Goal: Task Accomplishment & Management: Use online tool/utility

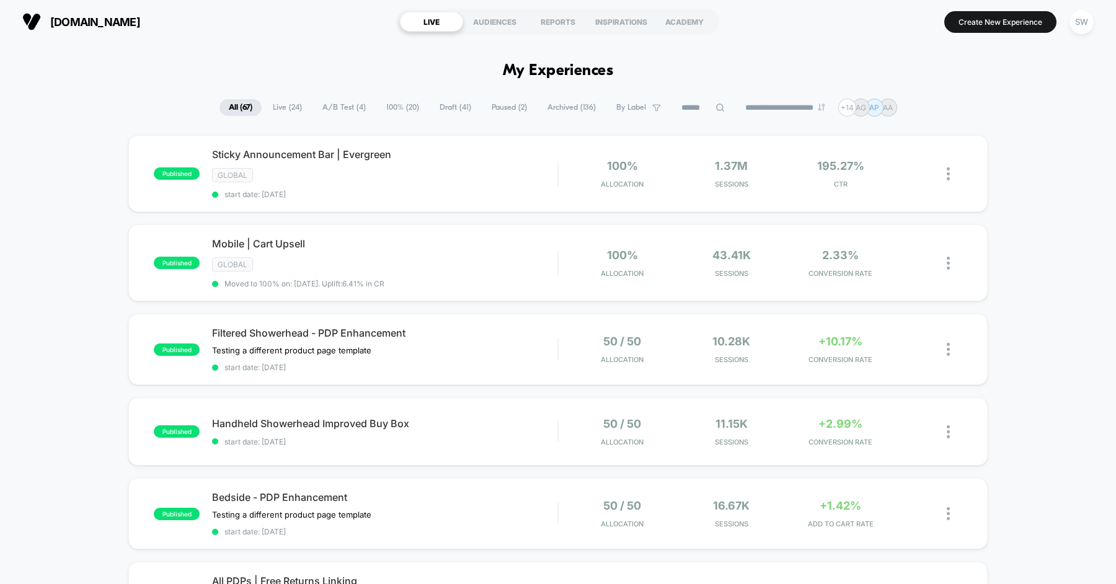
click at [448, 105] on span "Draft ( 41 )" at bounding box center [455, 107] width 50 height 17
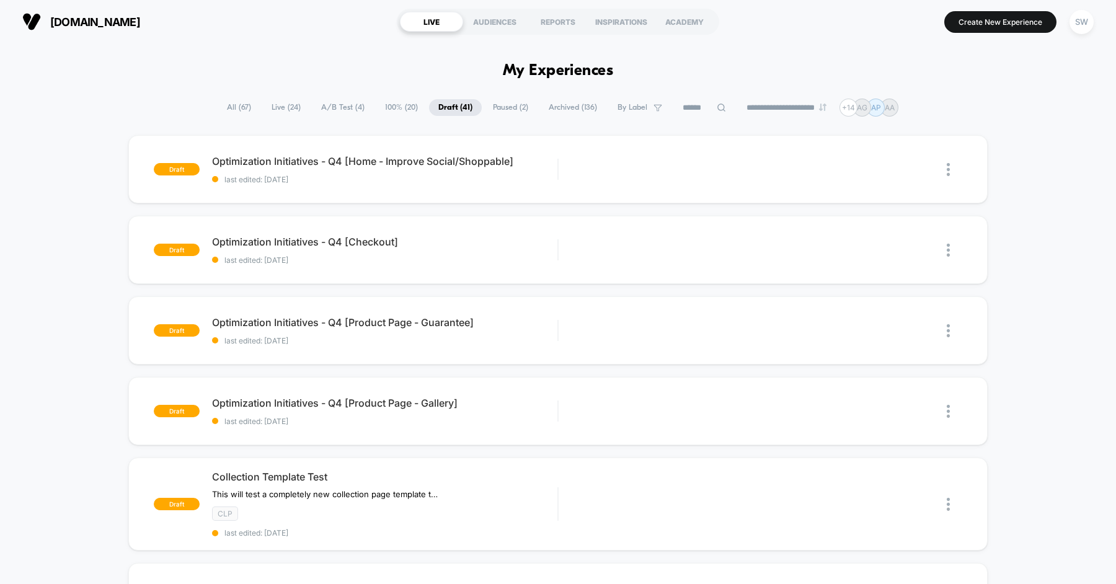
click at [508, 109] on span "Paused ( 2 )" at bounding box center [511, 107] width 54 height 17
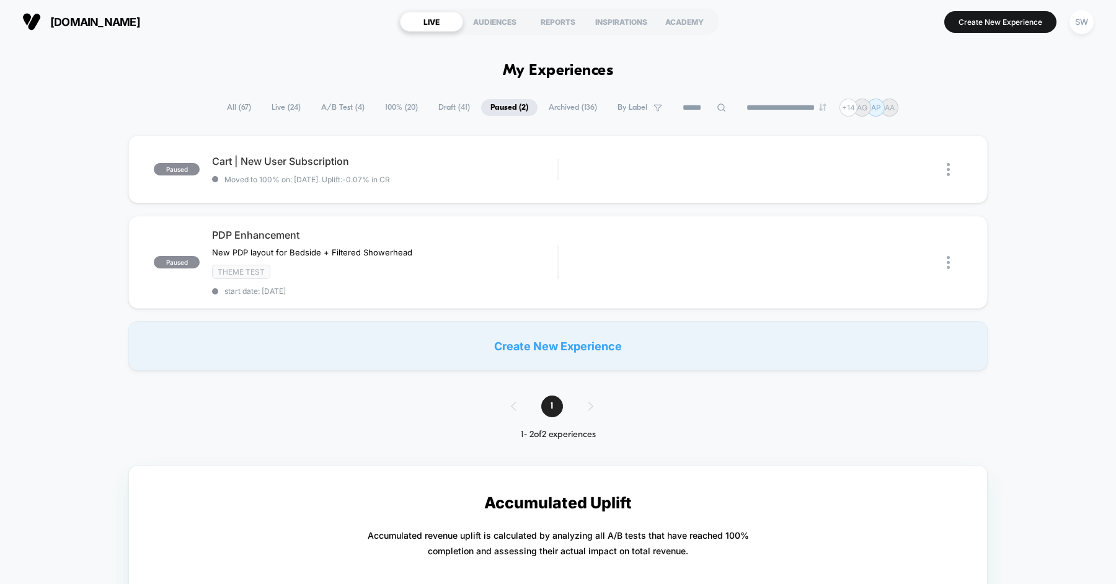
click at [683, 105] on input at bounding box center [704, 107] width 62 height 15
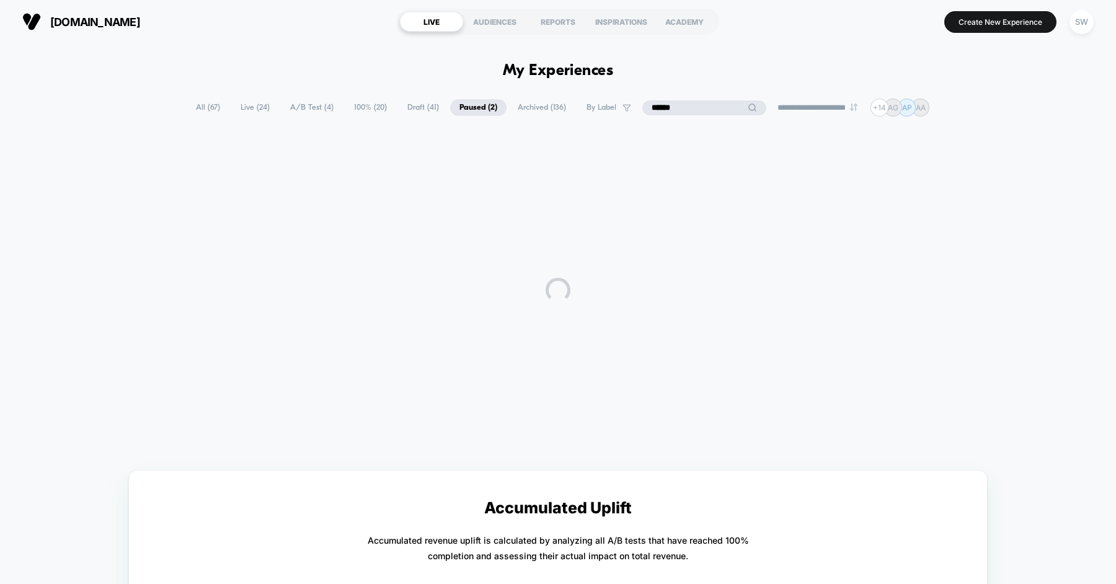
type input "*******"
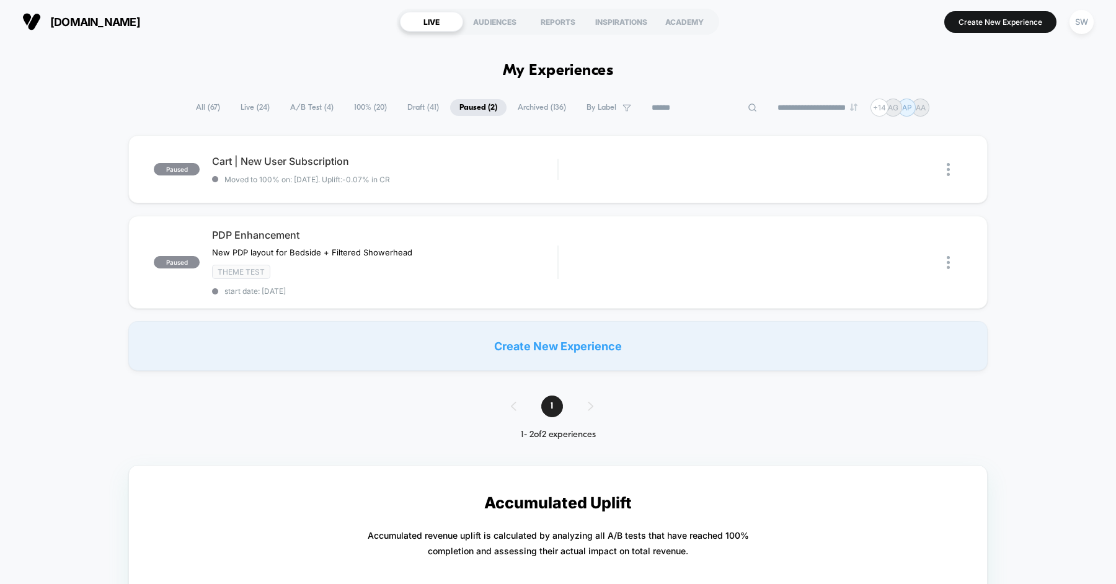
click at [205, 112] on span "All ( 67 )" at bounding box center [208, 107] width 43 height 17
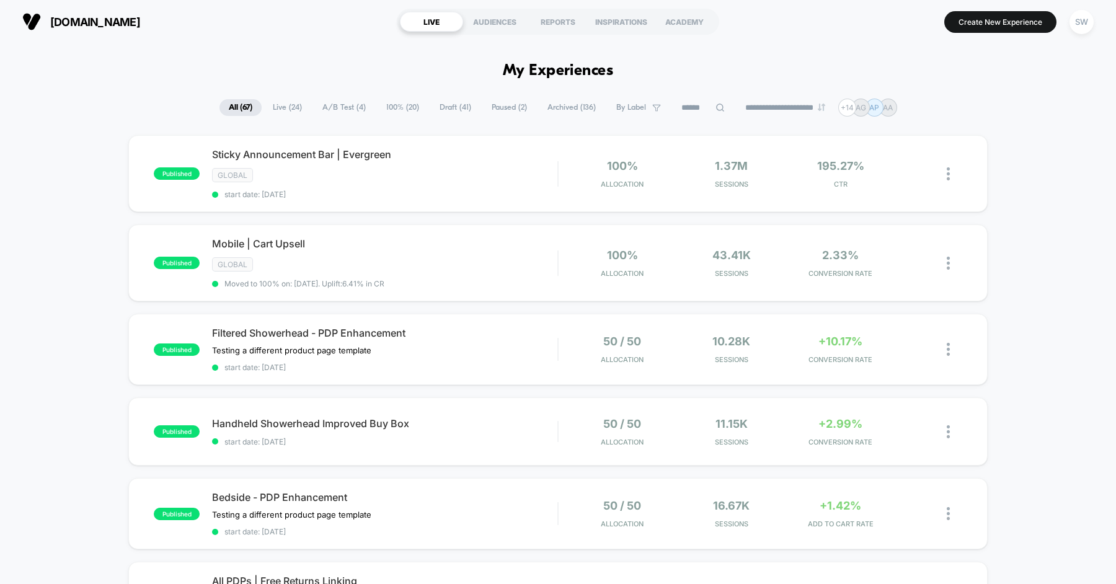
click at [711, 102] on input at bounding box center [703, 107] width 62 height 15
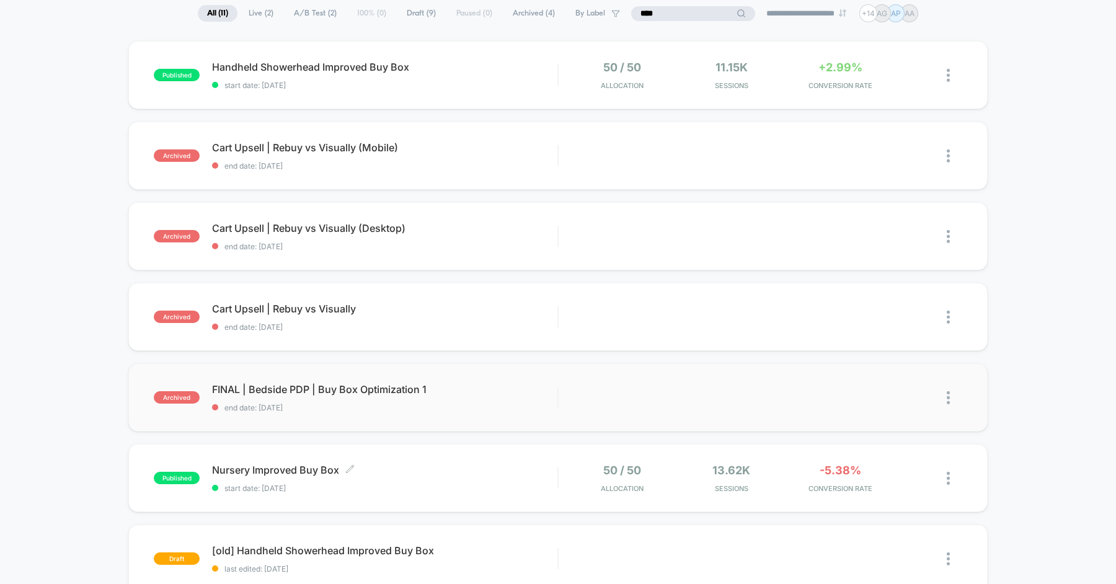
scroll to position [96, 0]
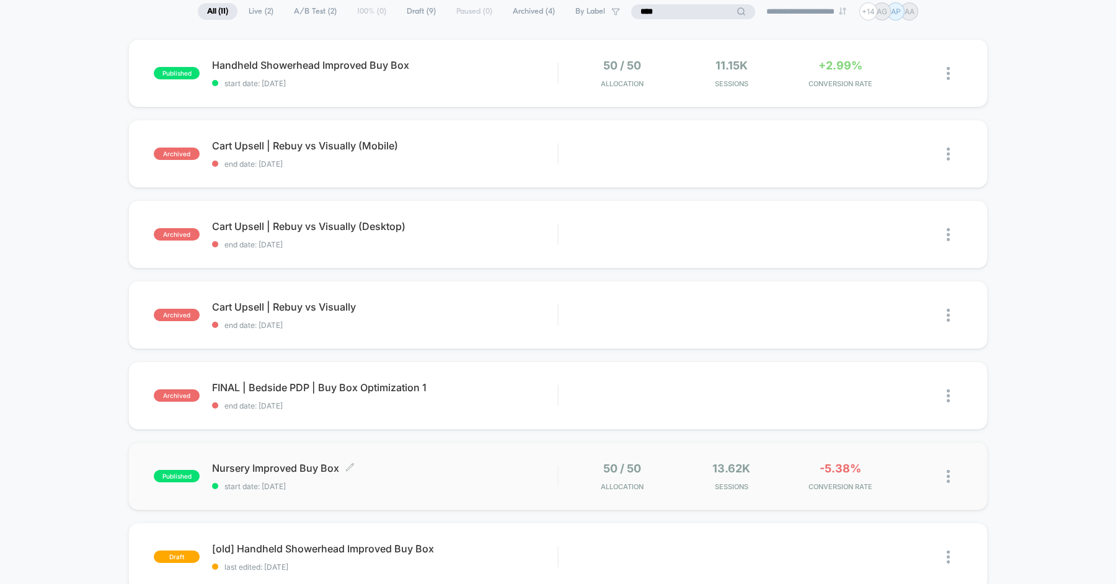
type input "***"
click at [402, 469] on span "Nursery Improved Buy Box Click to edit experience details" at bounding box center [384, 468] width 345 height 12
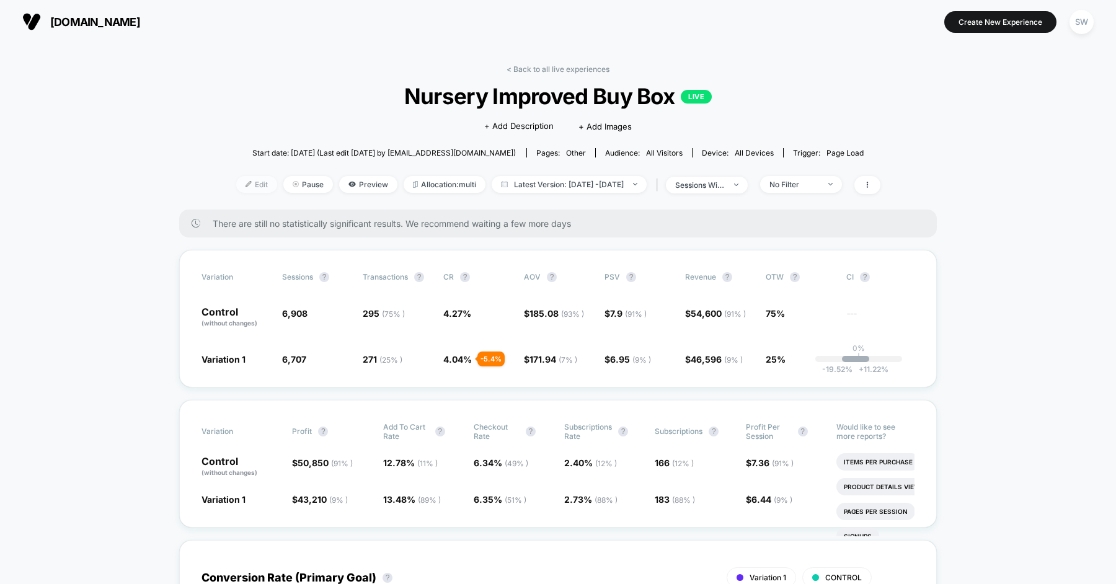
click at [236, 183] on span "Edit" at bounding box center [256, 184] width 41 height 17
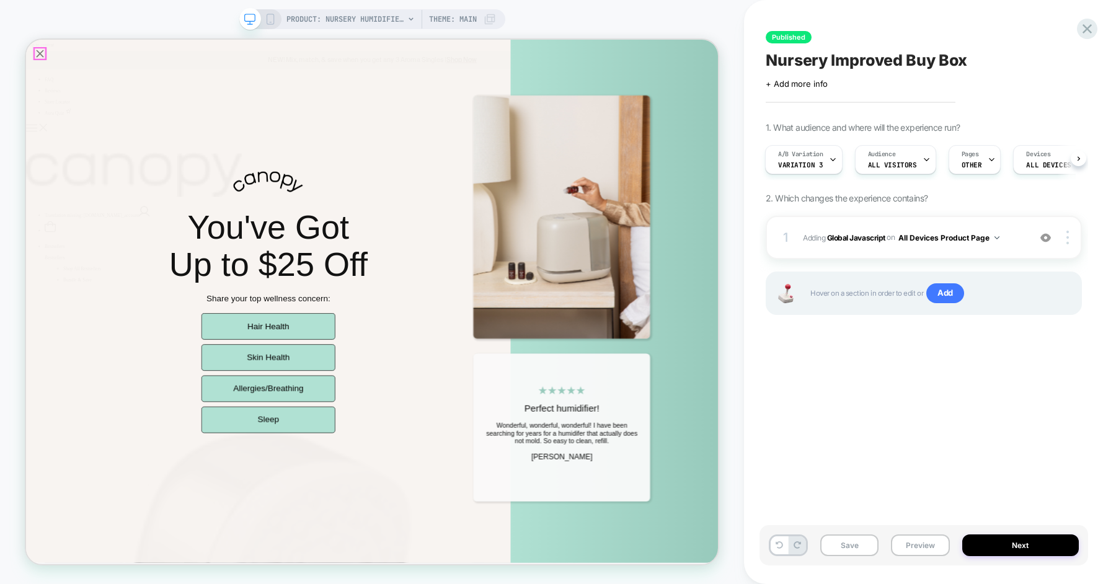
click at [46, 64] on icon "Close popup" at bounding box center [44, 58] width 17 height 17
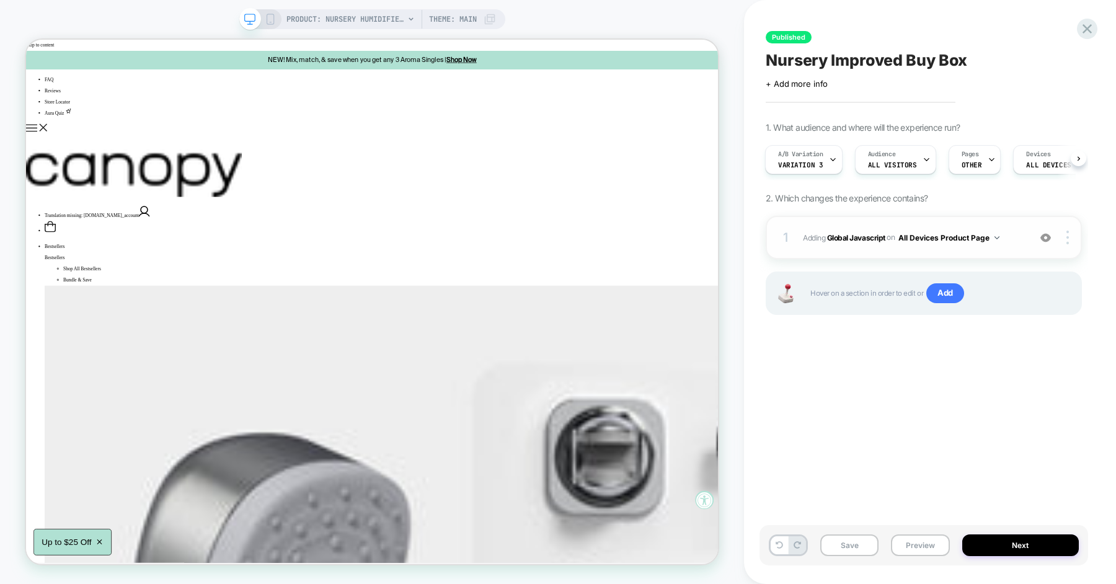
click at [1010, 246] on div "1 Adding Global Javascript on All Devices Product Page Add Before Add After Tar…" at bounding box center [924, 237] width 316 height 43
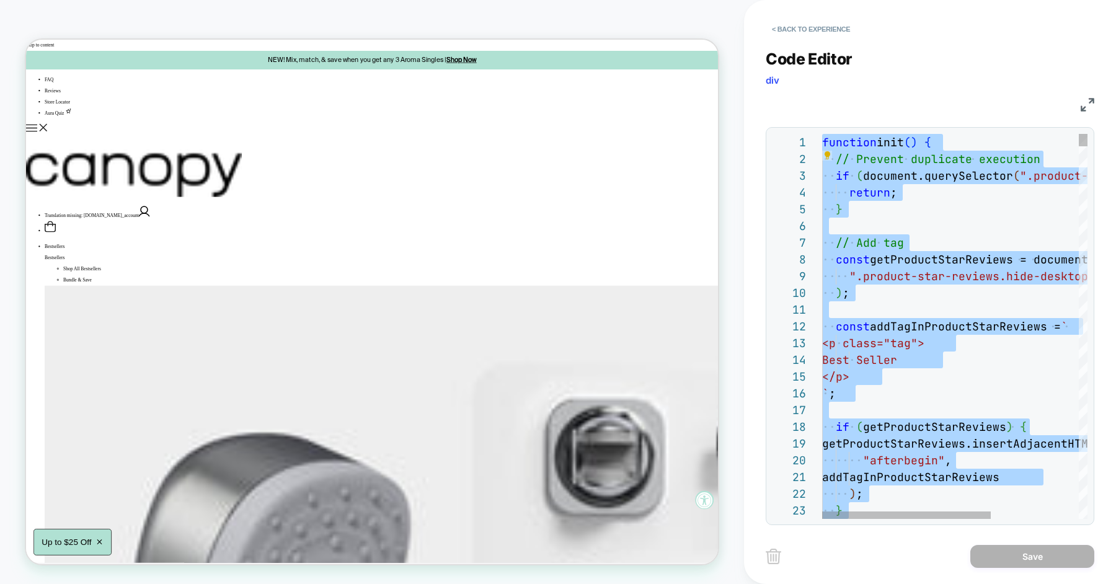
type textarea "**********"
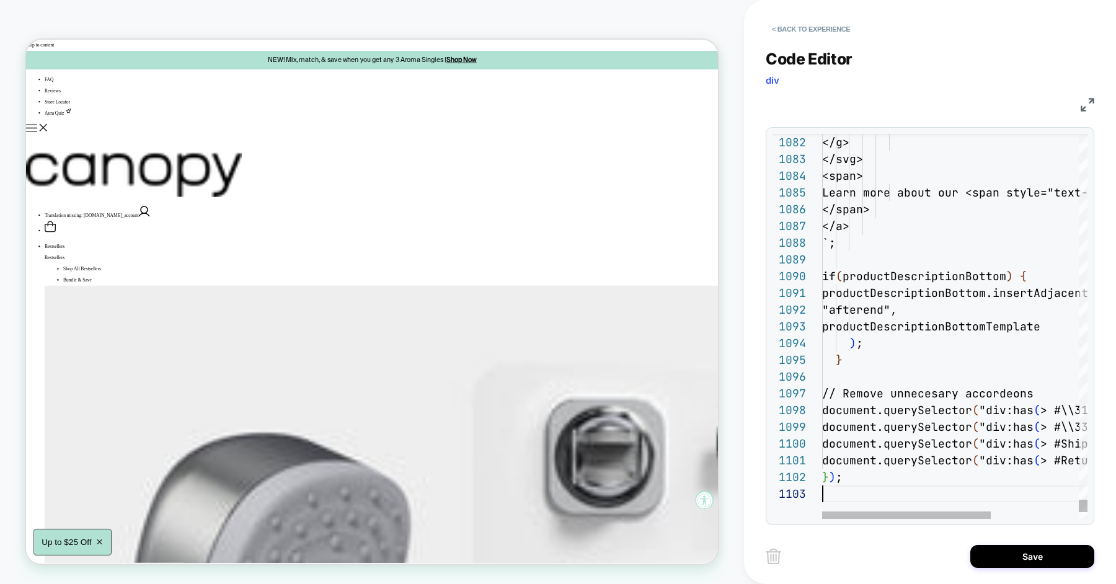
scroll to position [33, 0]
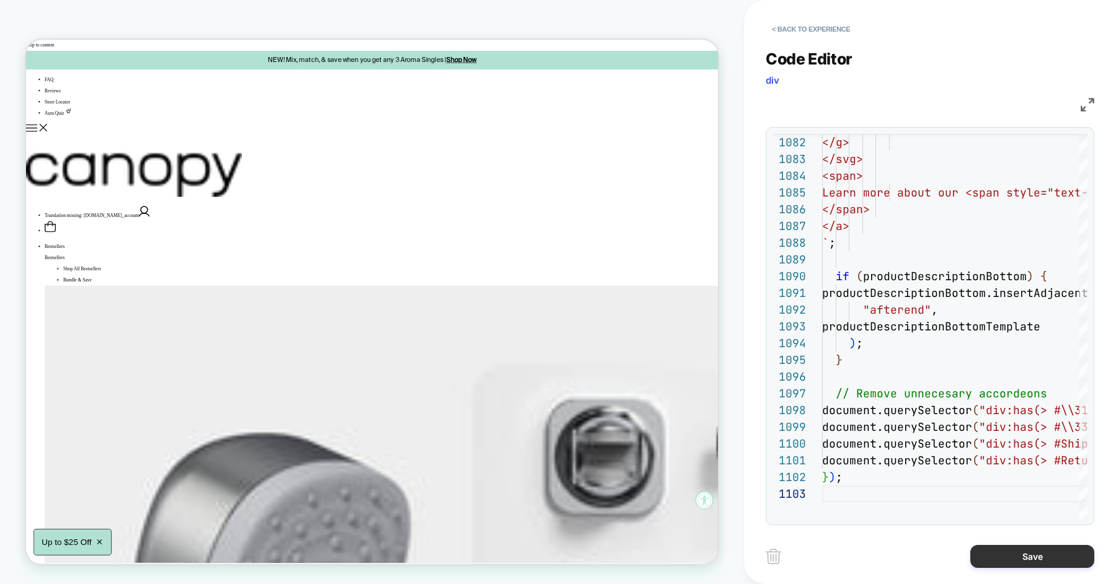
click at [1026, 564] on button "Save" at bounding box center [1033, 556] width 124 height 23
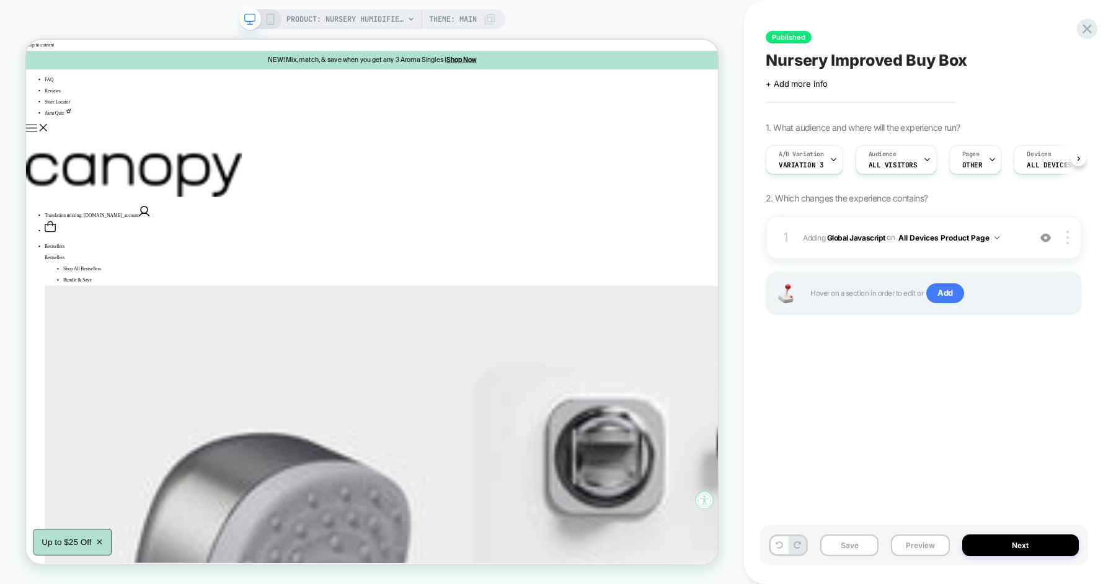
scroll to position [0, 1]
click at [902, 538] on button "Preview" at bounding box center [920, 546] width 58 height 22
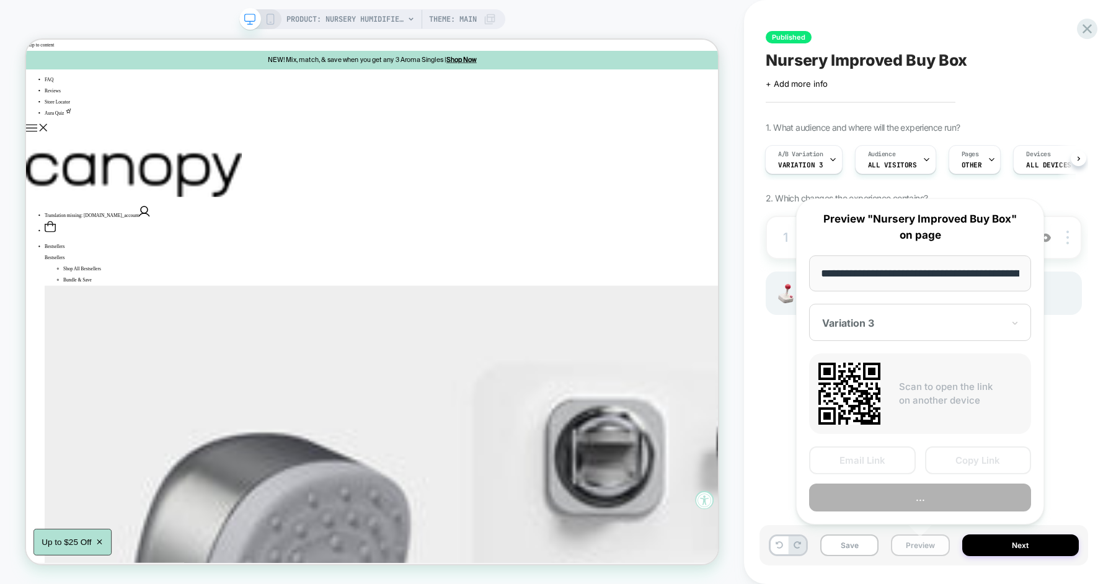
scroll to position [0, 168]
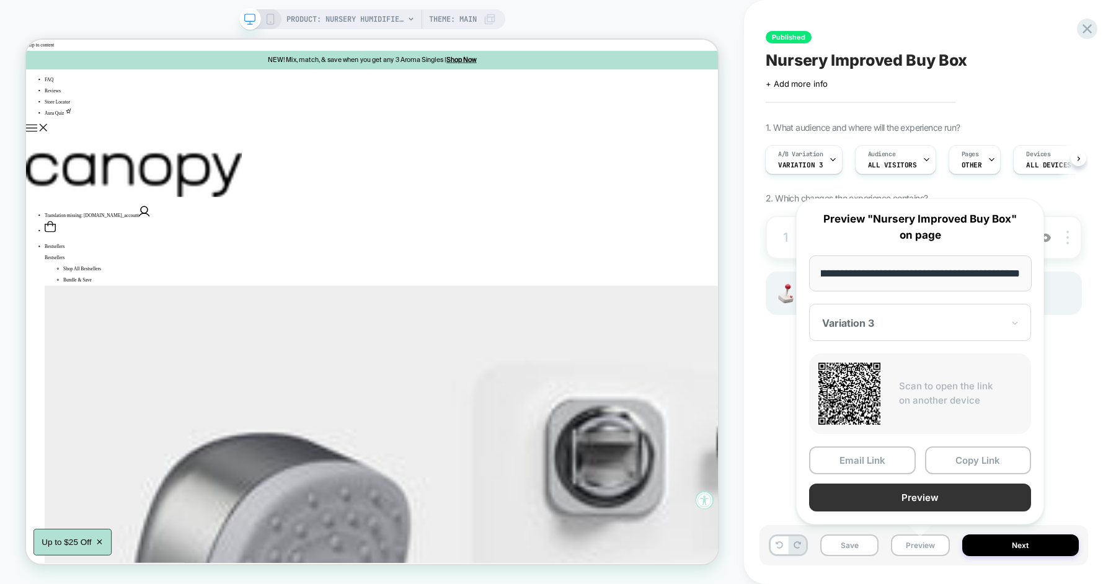
click at [899, 492] on button "Preview" at bounding box center [920, 498] width 222 height 28
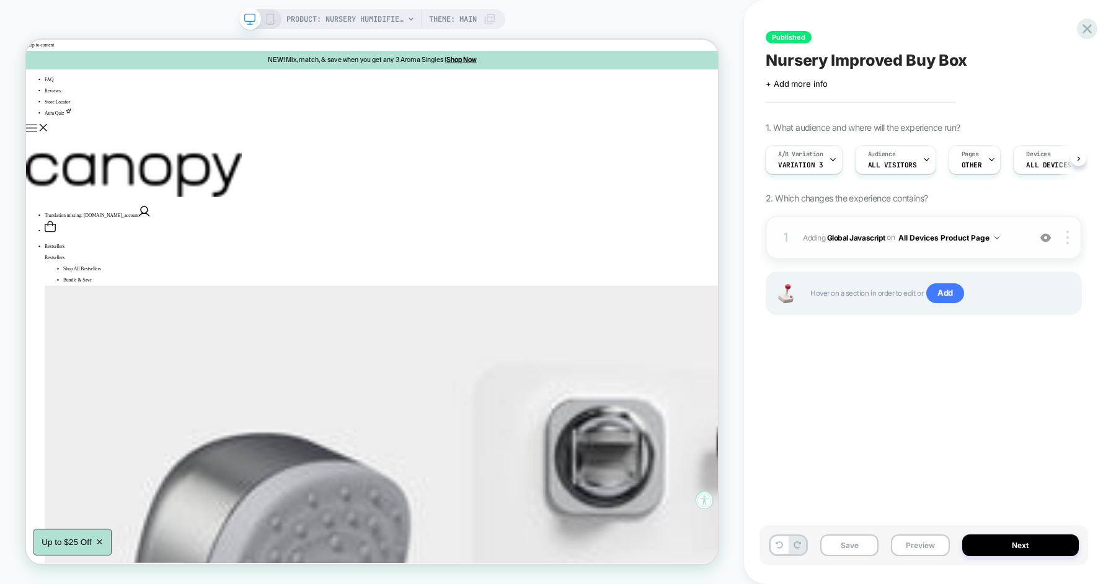
click at [1013, 248] on div "1 Adding Global Javascript on All Devices Product Page Add Before Add After Tar…" at bounding box center [924, 237] width 316 height 43
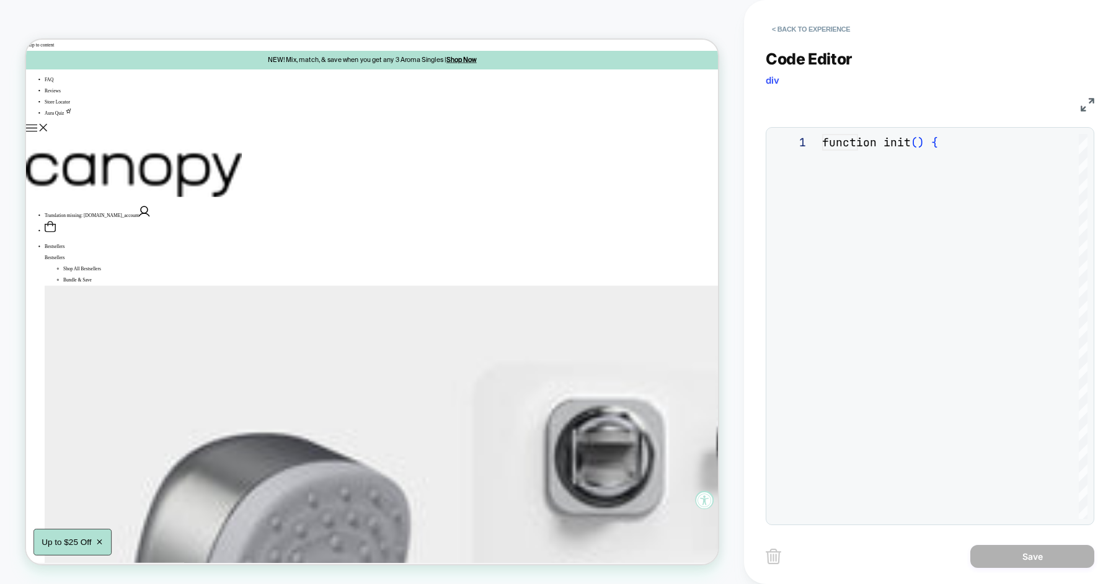
scroll to position [167, 0]
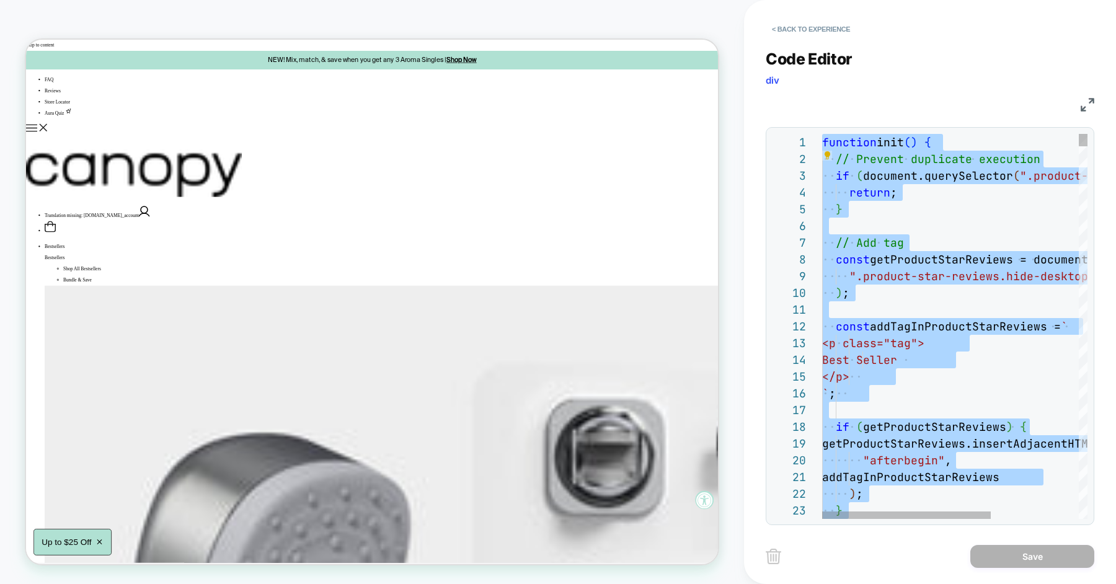
type textarea "**********"
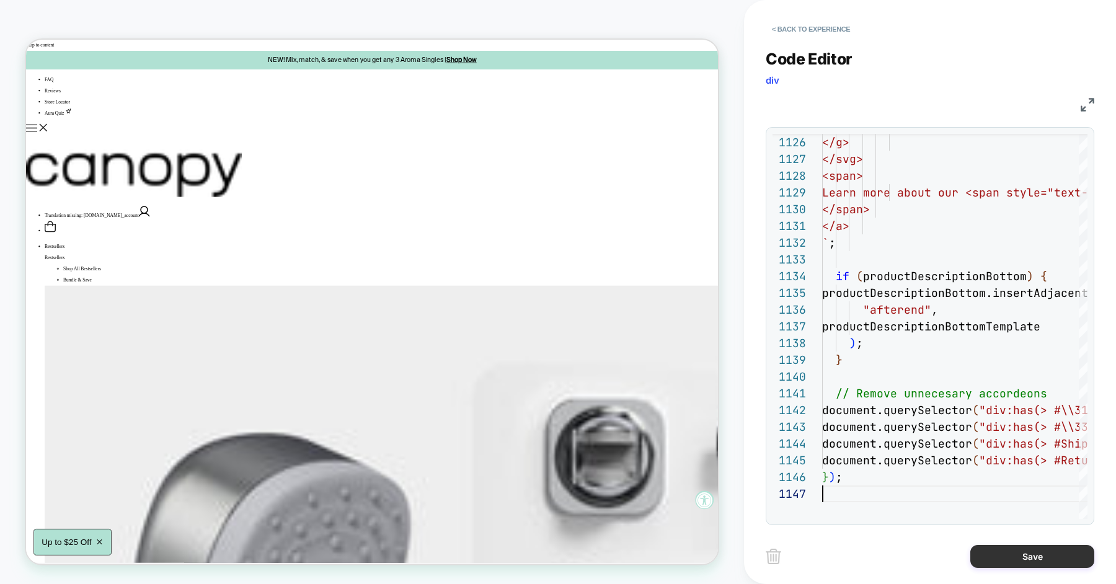
click at [995, 558] on button "Save" at bounding box center [1033, 556] width 124 height 23
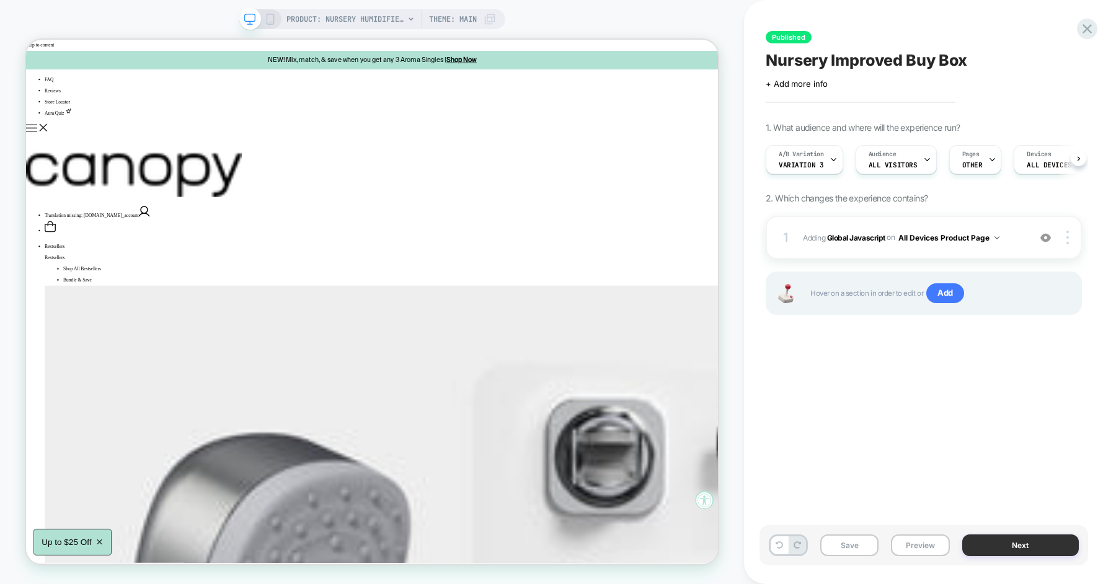
scroll to position [0, 1]
click at [933, 544] on button "Preview" at bounding box center [920, 546] width 58 height 22
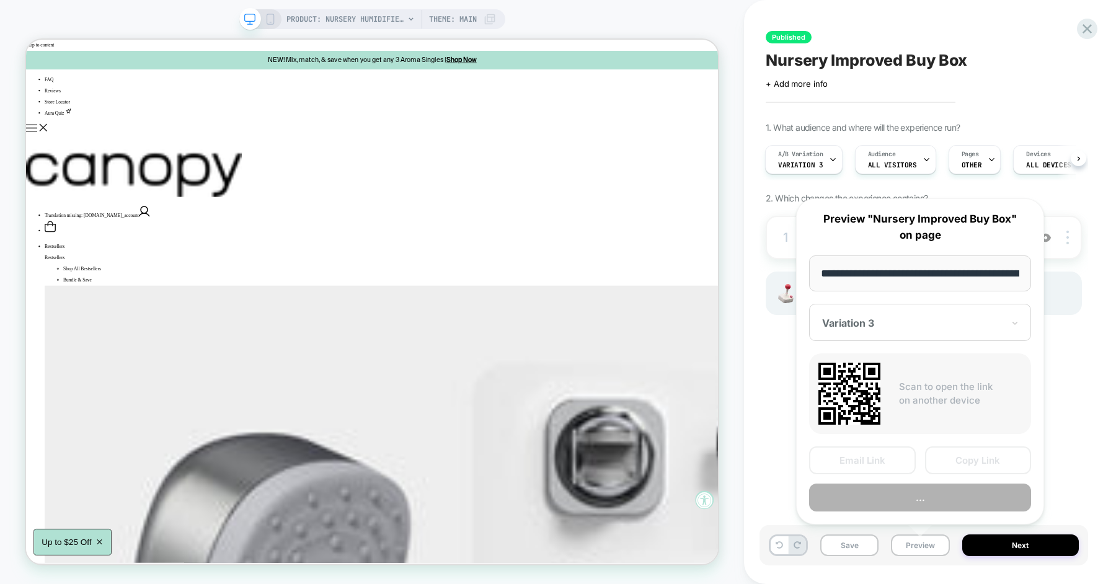
scroll to position [0, 168]
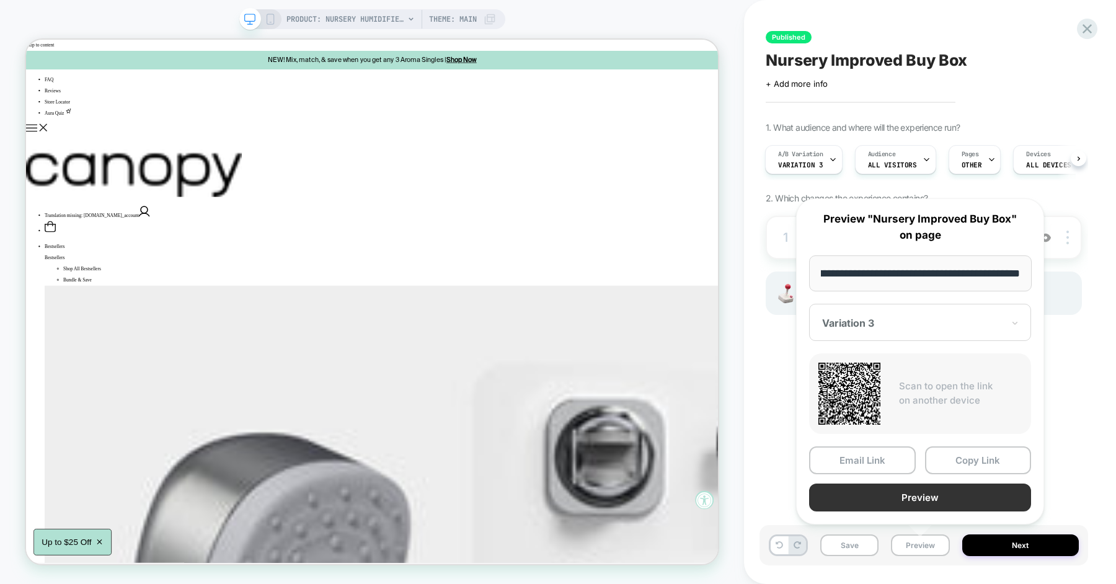
click at [913, 496] on button "Preview" at bounding box center [920, 498] width 222 height 28
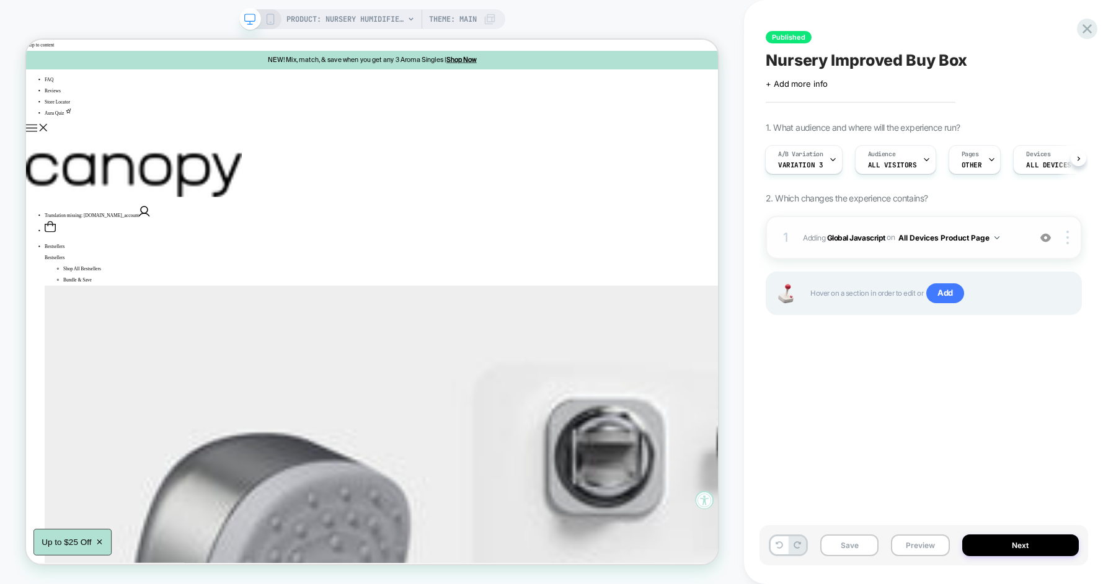
click at [1014, 247] on div "1 Adding Global Javascript on All Devices Product Page Add Before Add After Tar…" at bounding box center [924, 237] width 316 height 43
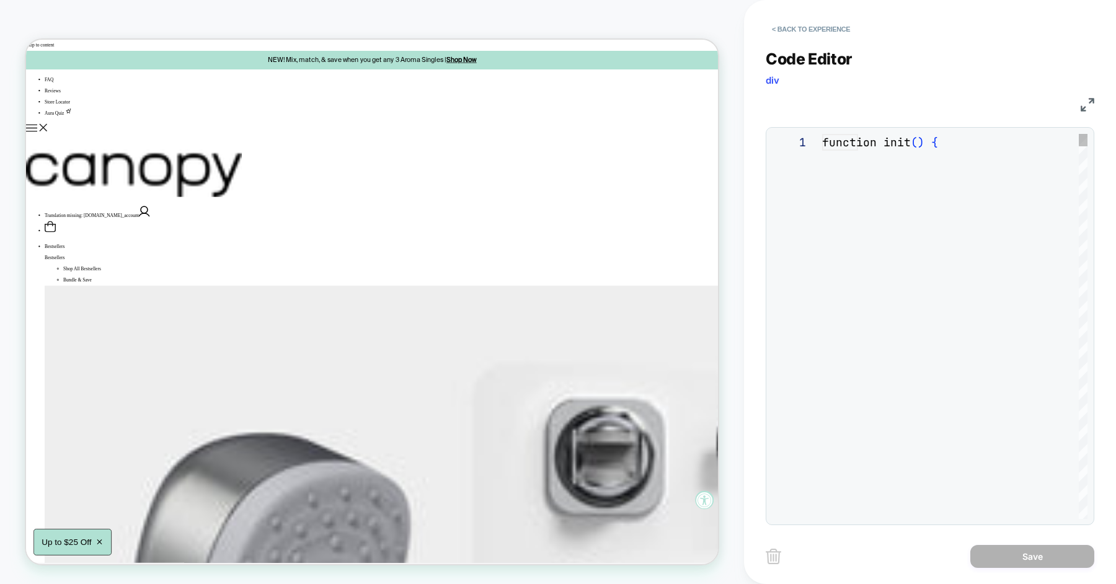
scroll to position [167, 0]
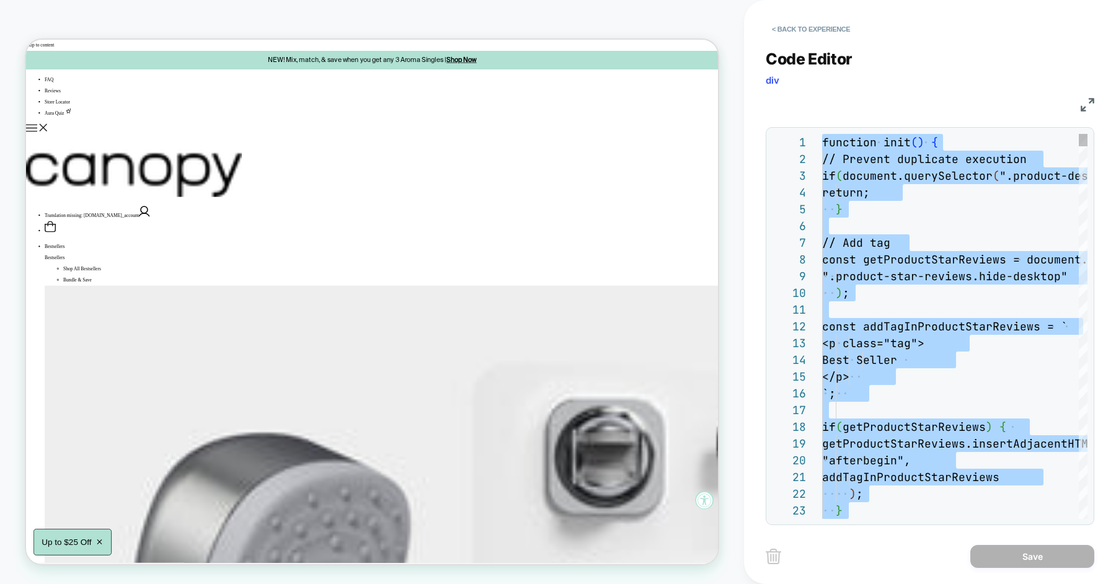
scroll to position [67, 19]
type textarea "**********"
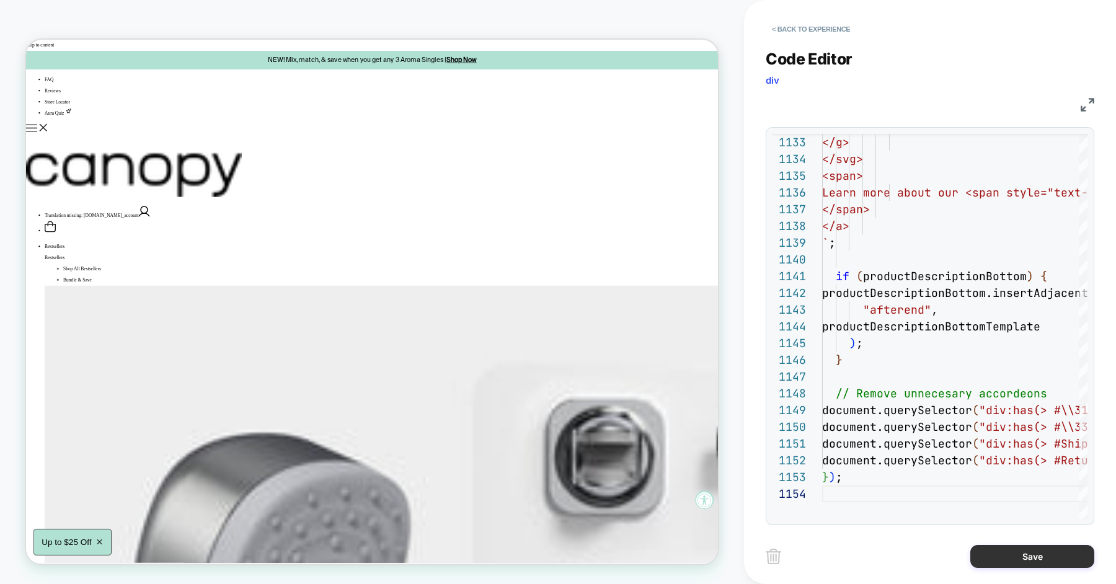
click at [996, 558] on button "Save" at bounding box center [1033, 556] width 124 height 23
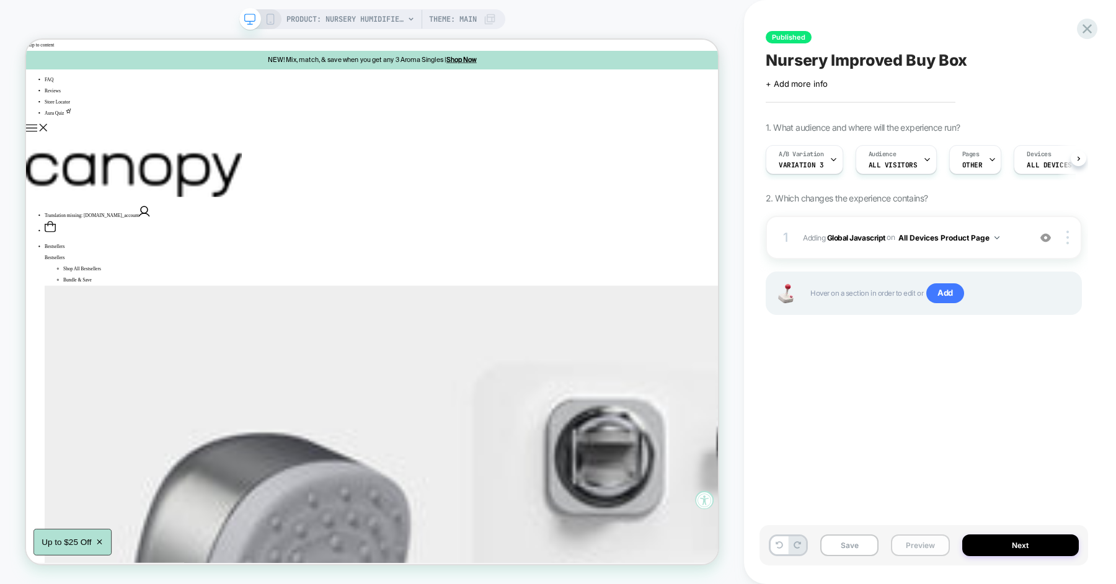
scroll to position [0, 1]
click at [911, 549] on button "Preview" at bounding box center [920, 546] width 58 height 22
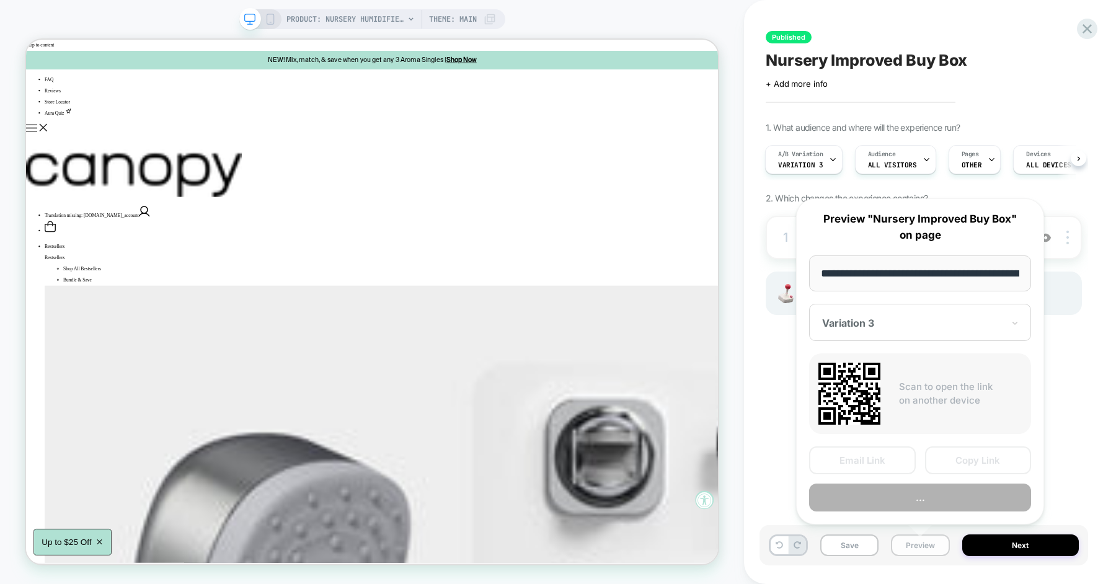
scroll to position [0, 168]
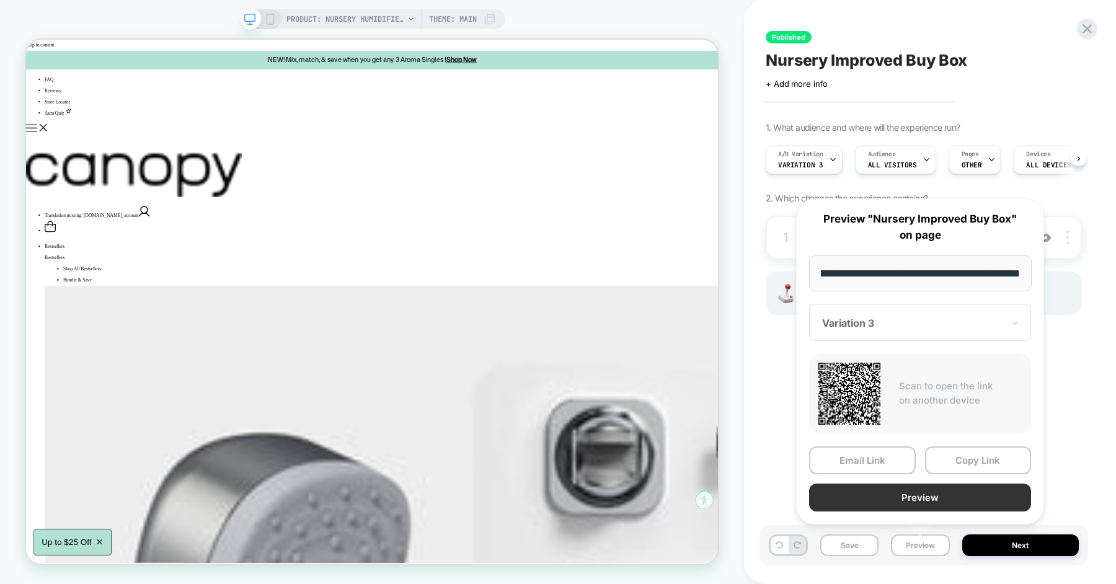
click at [870, 501] on button "Preview" at bounding box center [920, 498] width 222 height 28
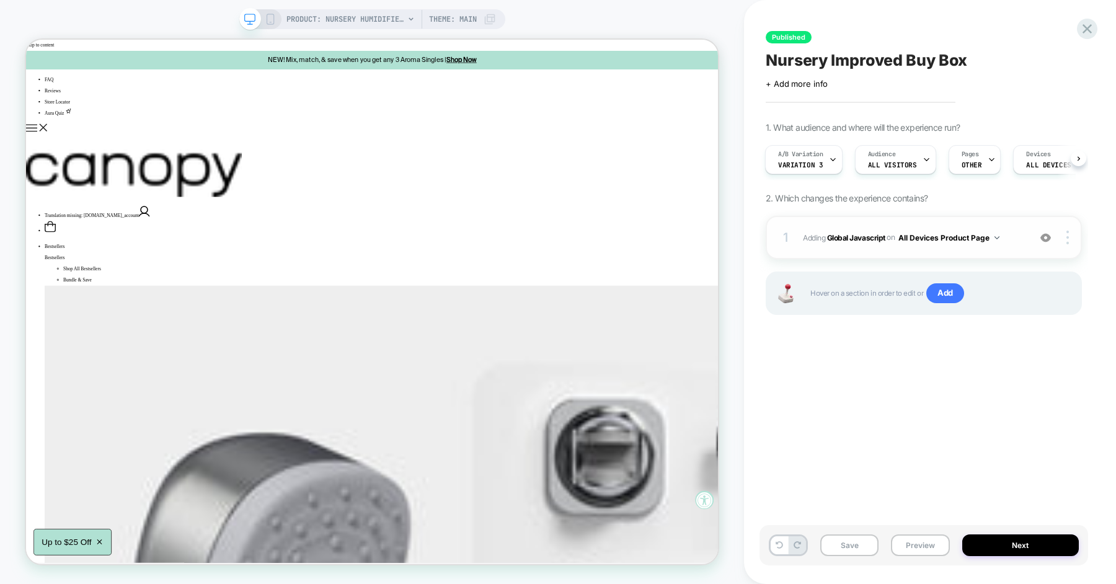
click at [1016, 238] on span "Adding Global Javascript on All Devices Product Page" at bounding box center [913, 238] width 220 height 16
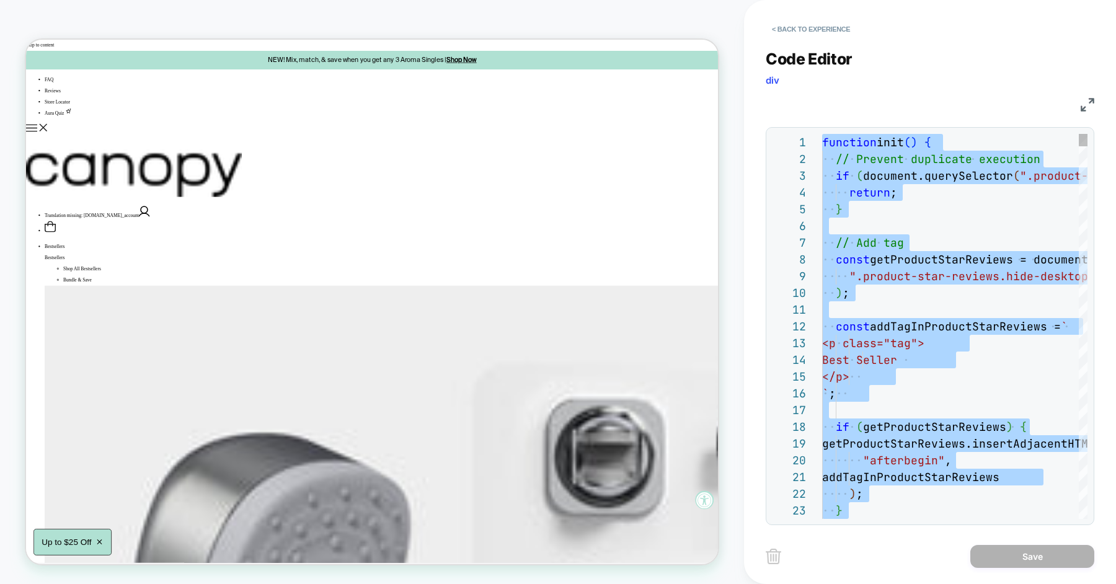
type textarea "**********"
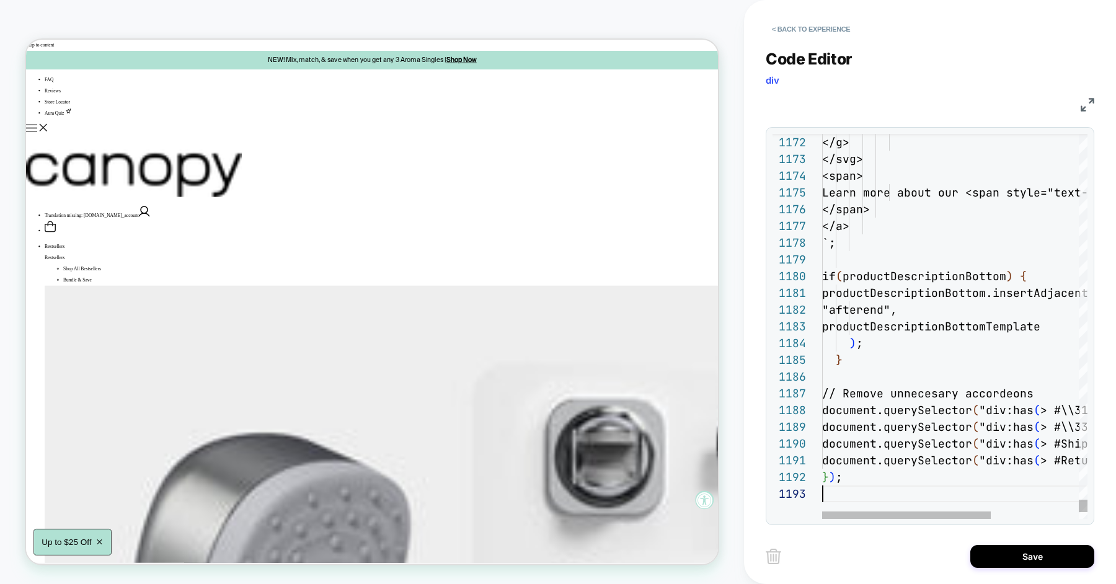
scroll to position [33, 0]
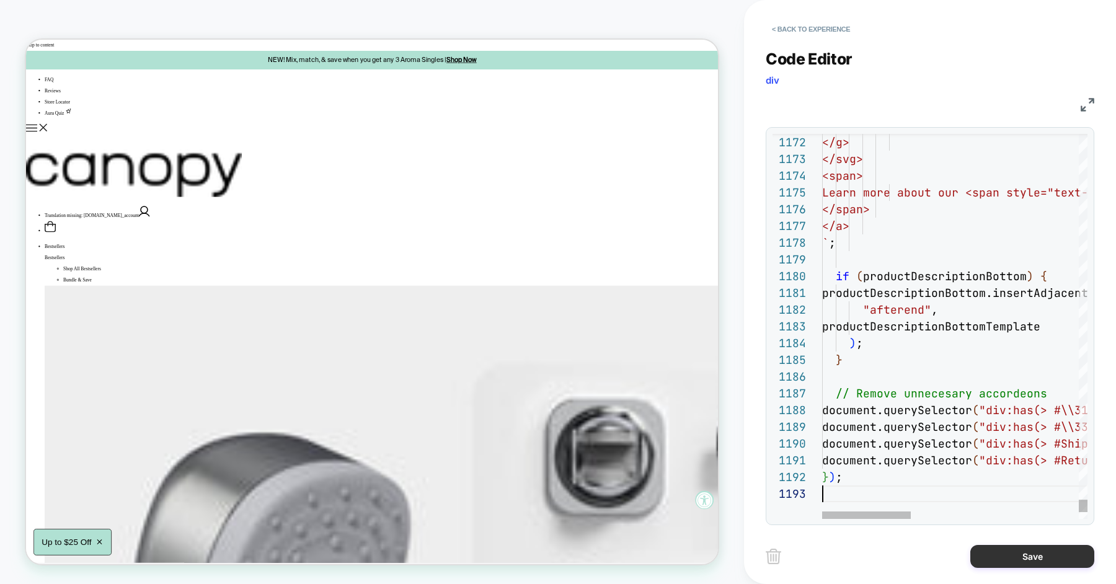
click at [1008, 551] on button "Save" at bounding box center [1033, 556] width 124 height 23
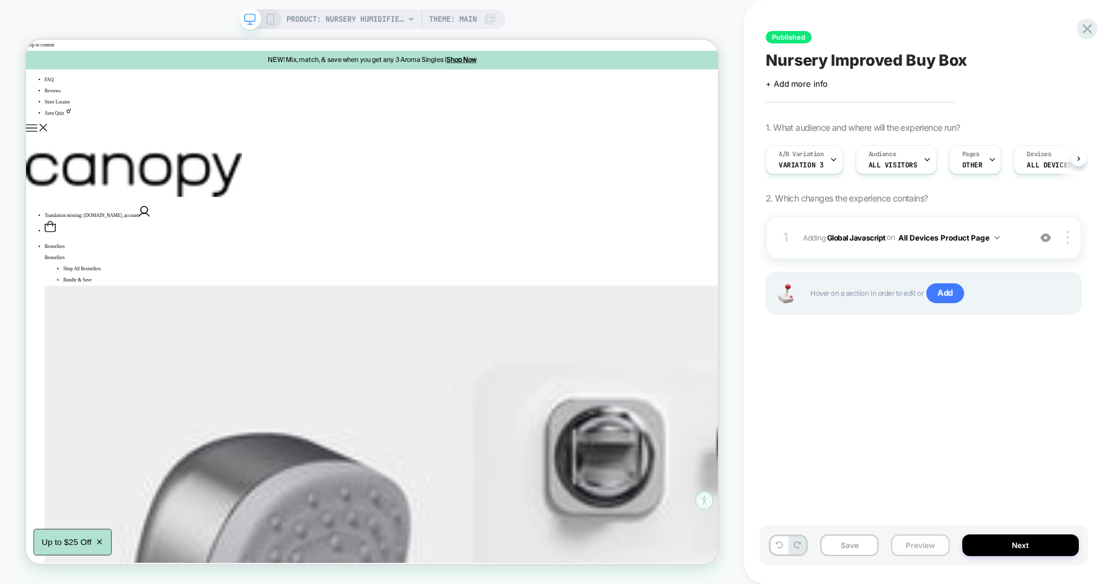
scroll to position [0, 1]
click at [912, 548] on button "Preview" at bounding box center [920, 546] width 58 height 22
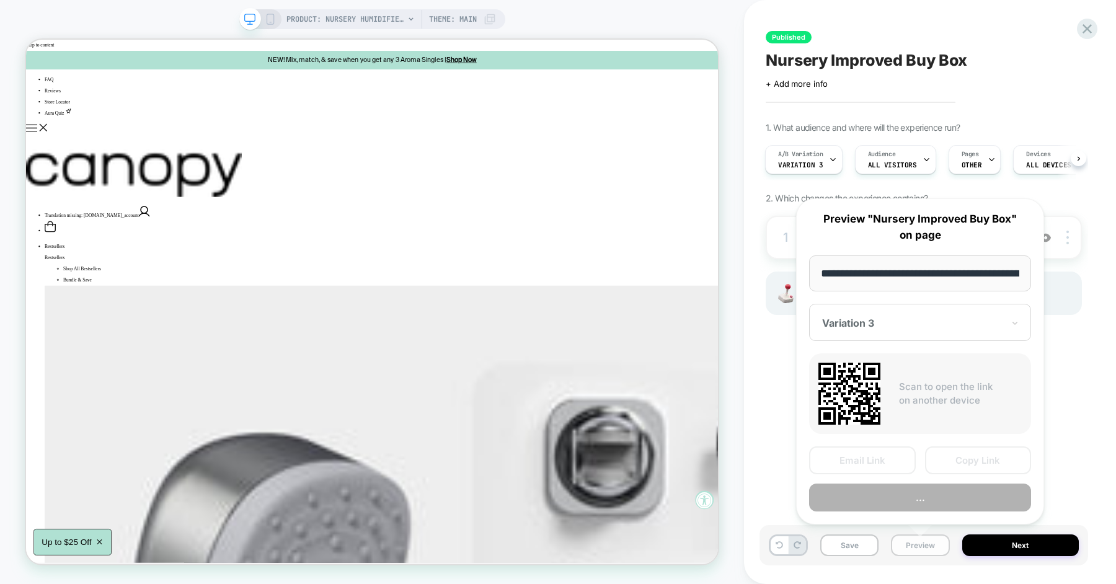
scroll to position [0, 168]
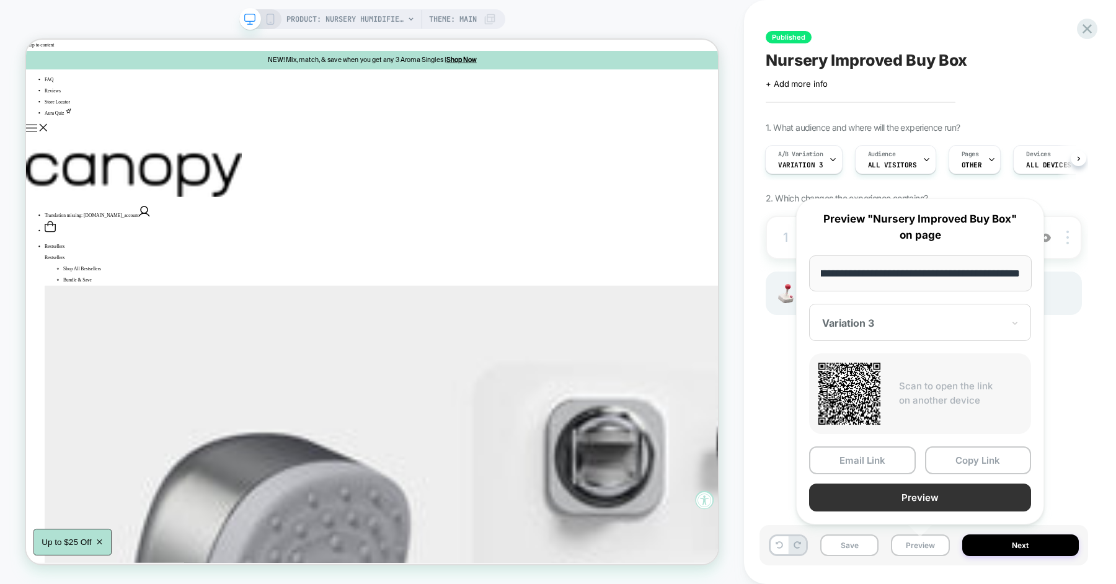
click at [898, 499] on button "Preview" at bounding box center [920, 498] width 222 height 28
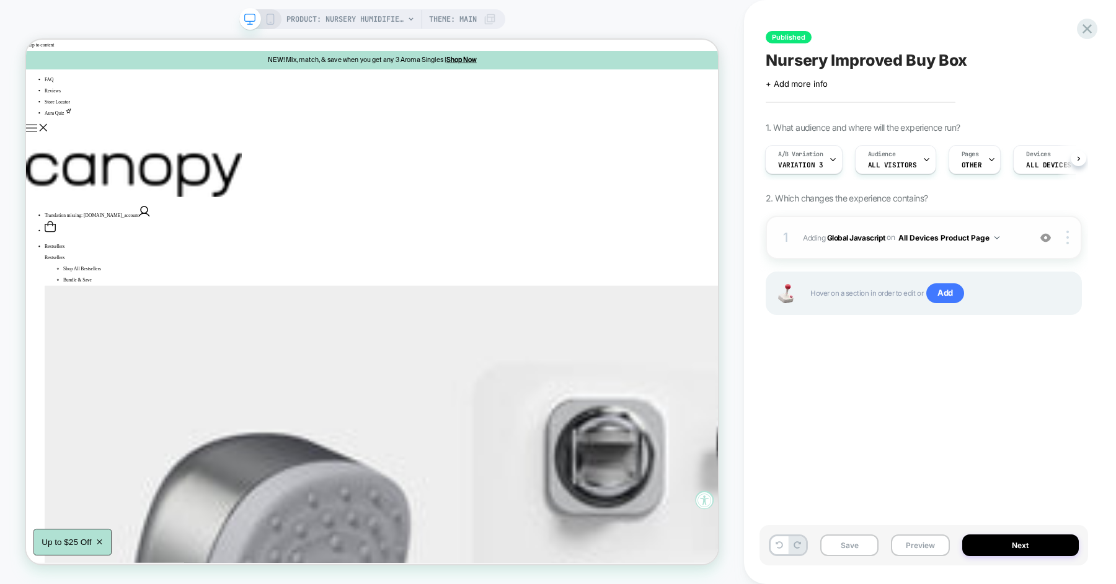
click at [1016, 250] on div "1 Adding Global Javascript on All Devices Product Page Add Before Add After Tar…" at bounding box center [924, 237] width 316 height 43
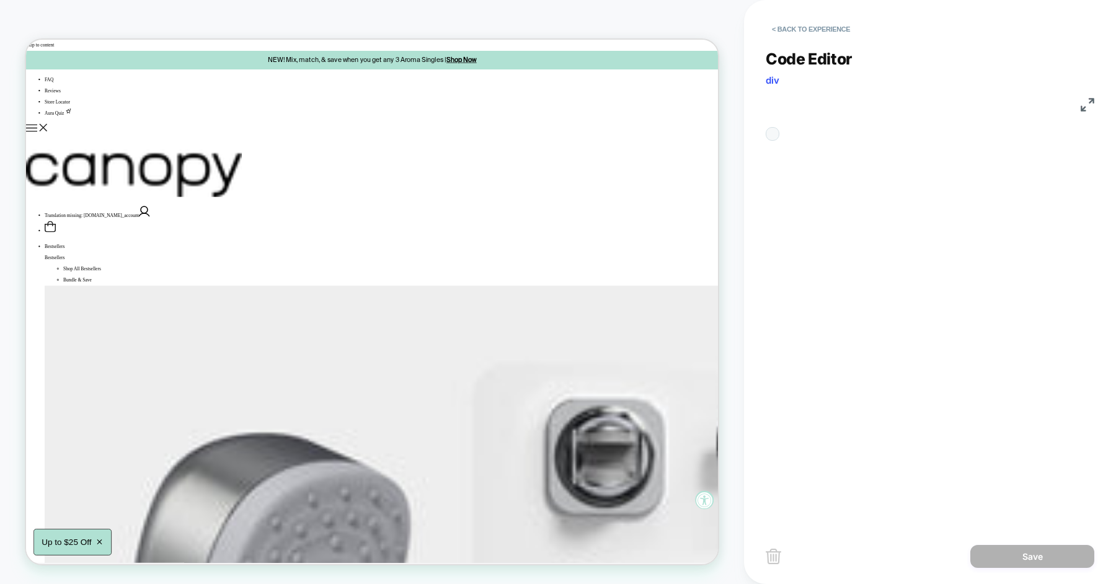
scroll to position [167, 0]
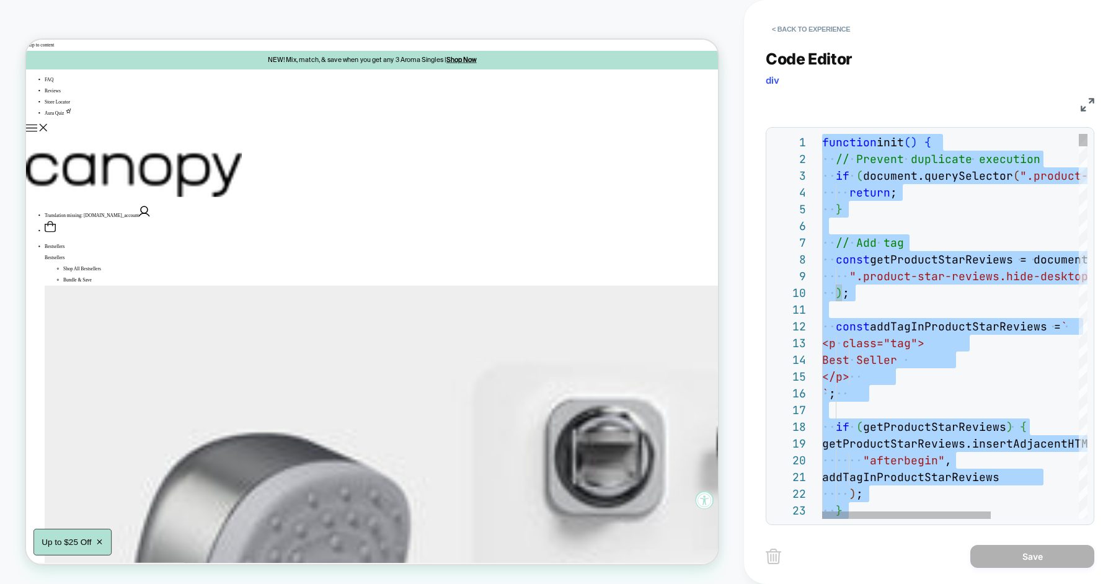
type textarea "**********"
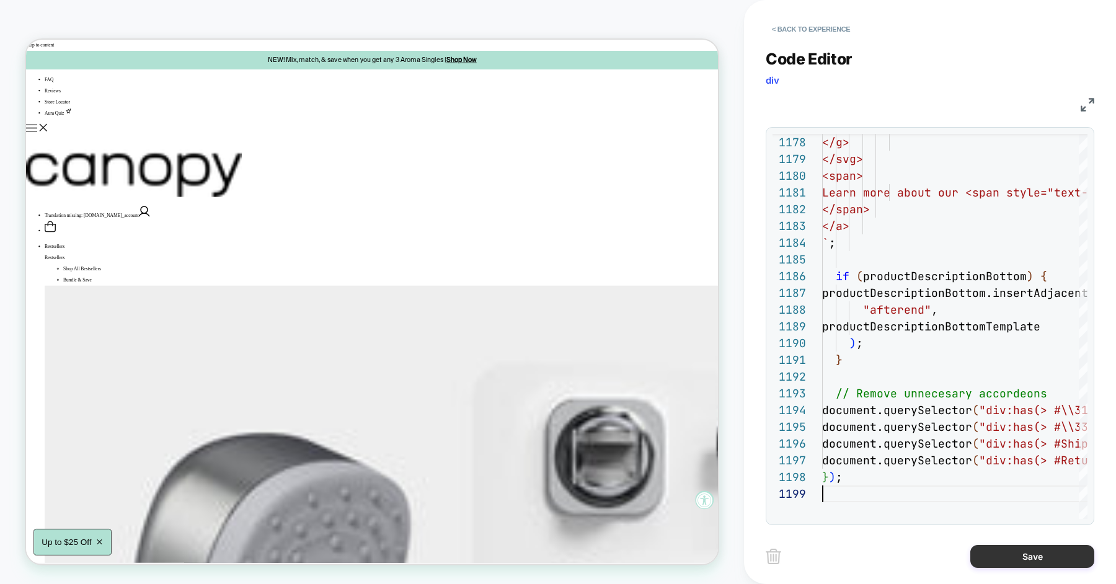
scroll to position [134, 0]
click at [995, 558] on button "Save" at bounding box center [1033, 556] width 124 height 23
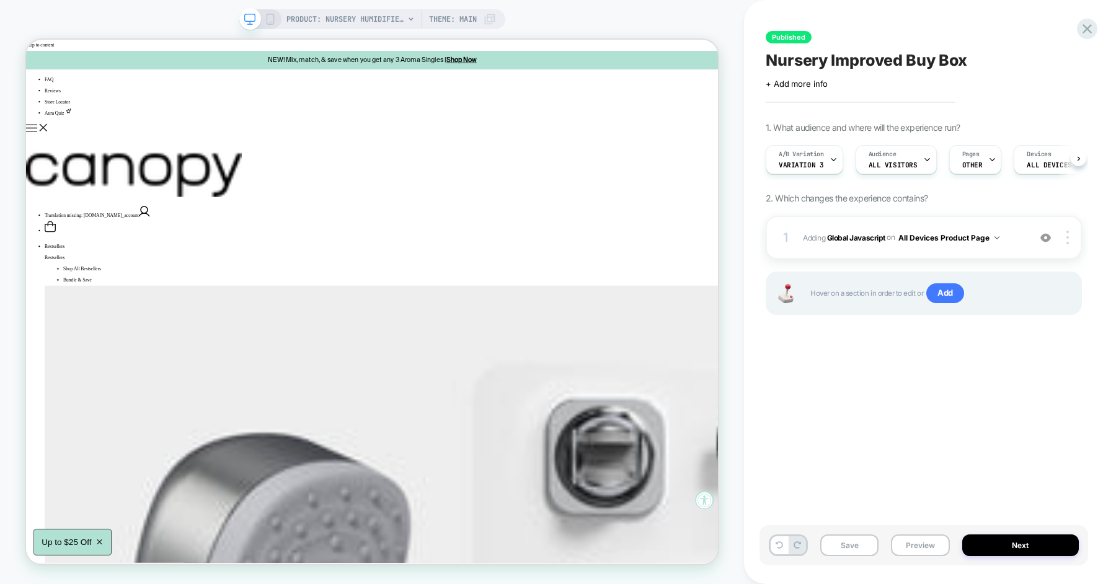
scroll to position [0, 1]
click at [910, 540] on button "Preview" at bounding box center [920, 546] width 58 height 22
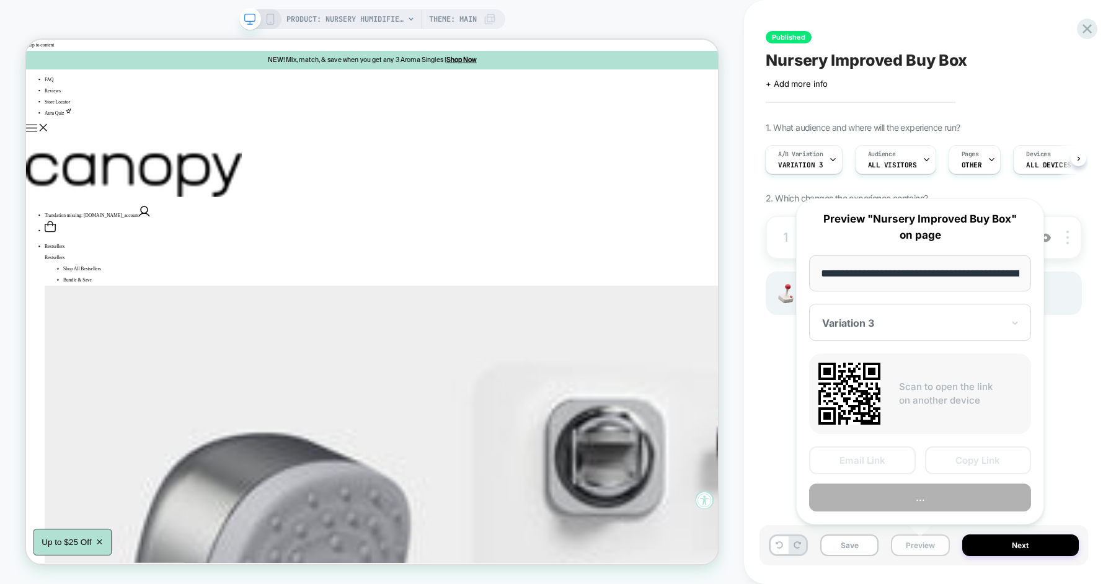
scroll to position [0, 168]
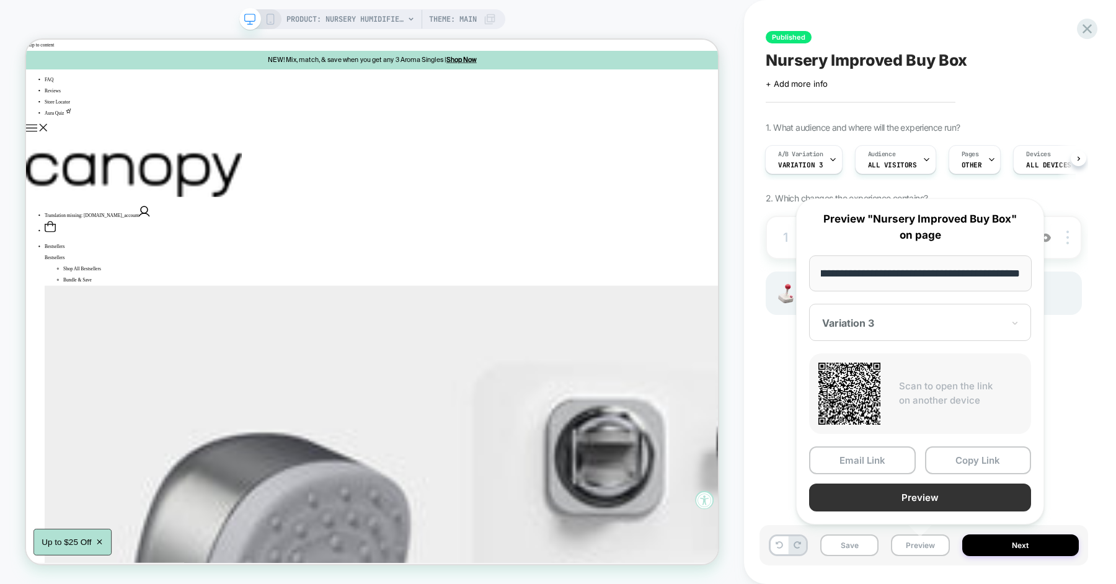
click at [908, 496] on button "Preview" at bounding box center [920, 498] width 222 height 28
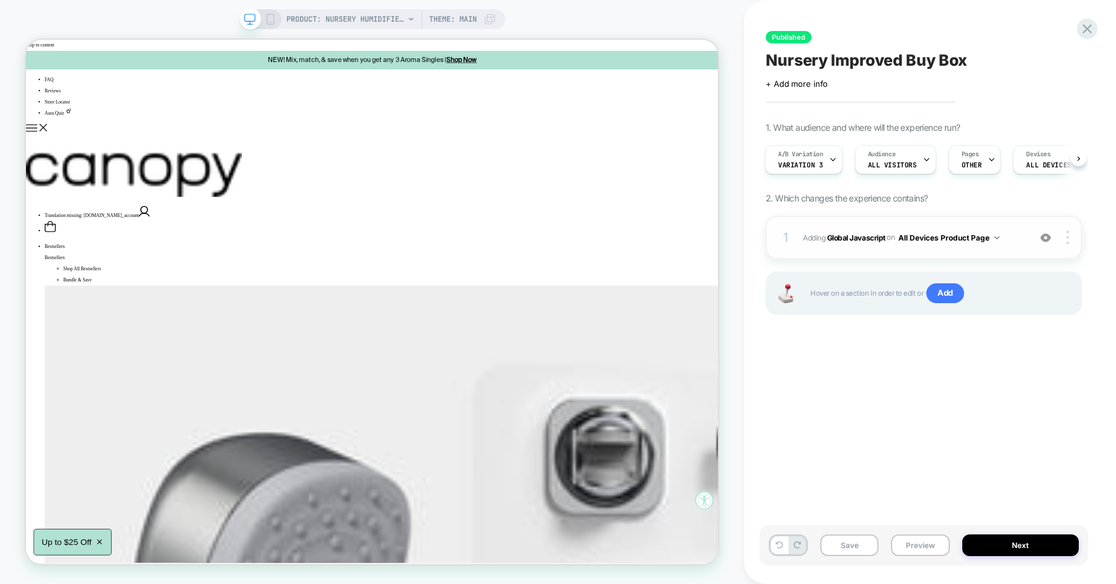
click at [1015, 245] on div "1 Adding Global Javascript on All Devices Product Page Add Before Add After Tar…" at bounding box center [924, 237] width 316 height 43
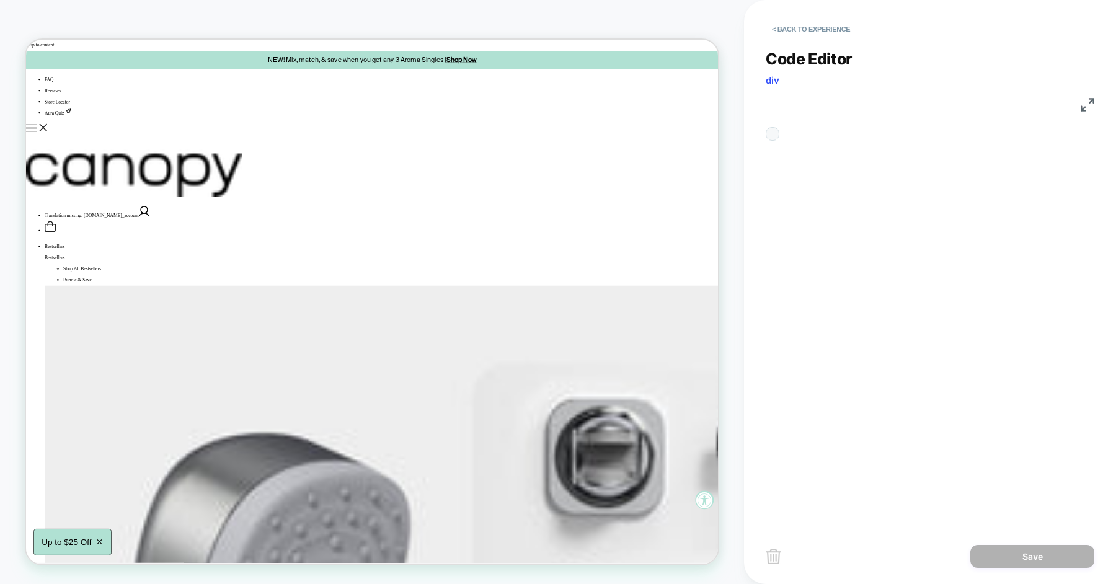
scroll to position [167, 0]
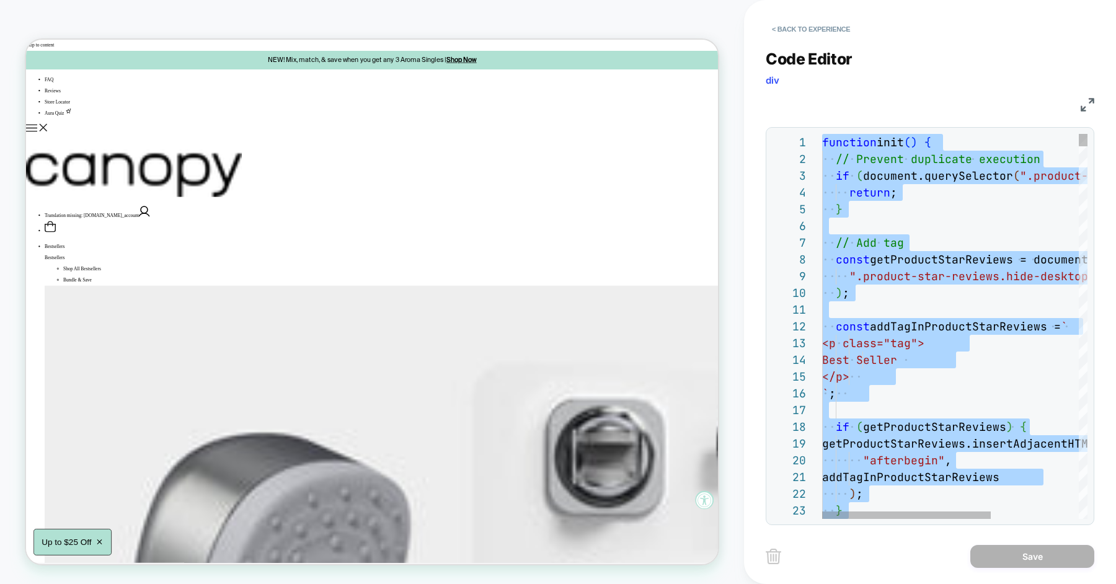
type textarea "**********"
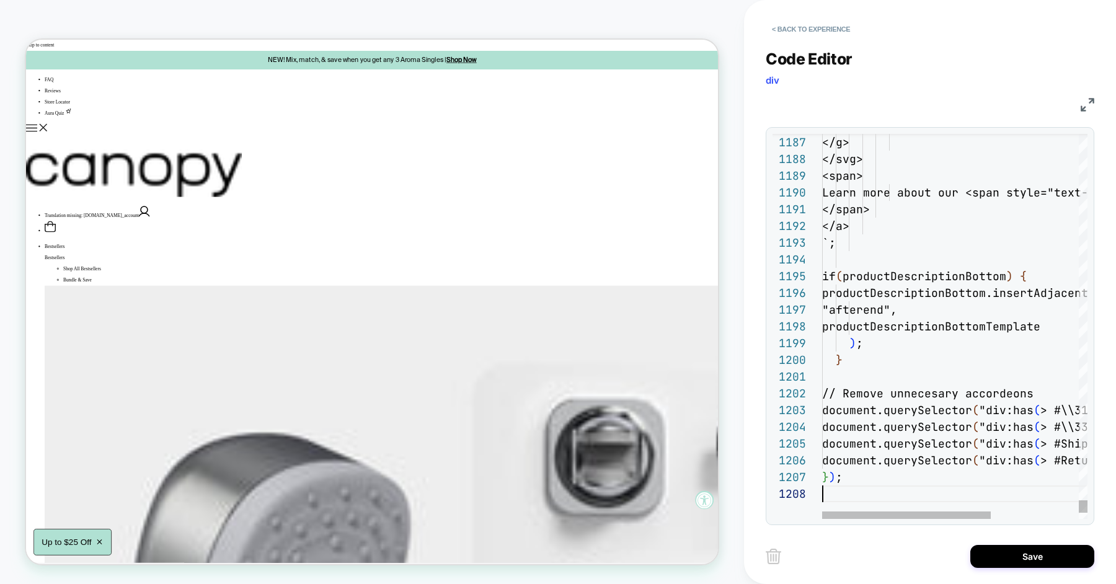
scroll to position [117, 0]
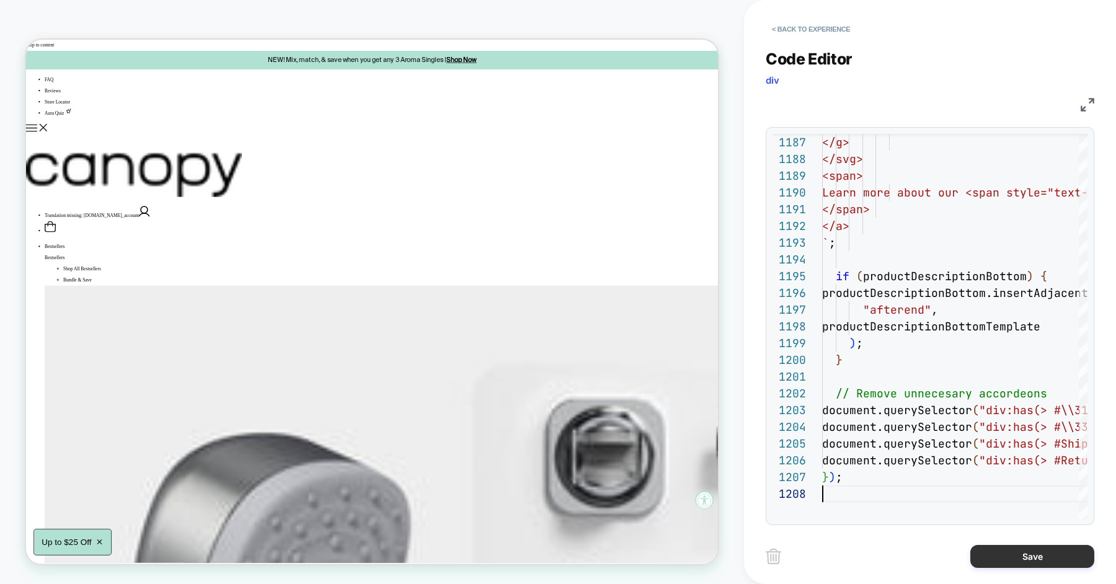
click at [990, 553] on button "Save" at bounding box center [1033, 556] width 124 height 23
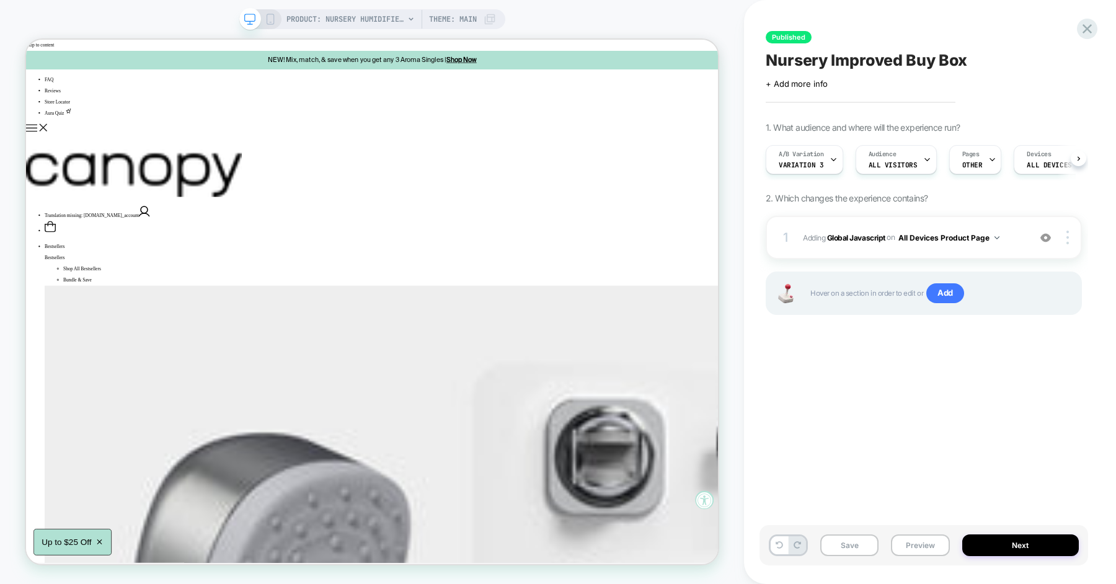
scroll to position [0, 1]
click at [921, 547] on button "Preview" at bounding box center [920, 546] width 58 height 22
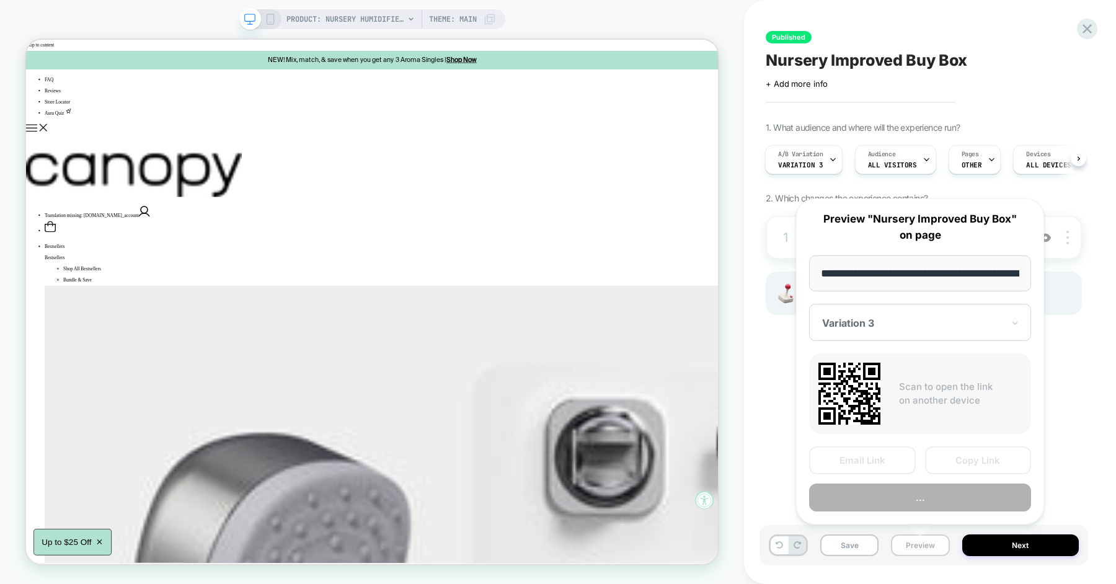
scroll to position [0, 168]
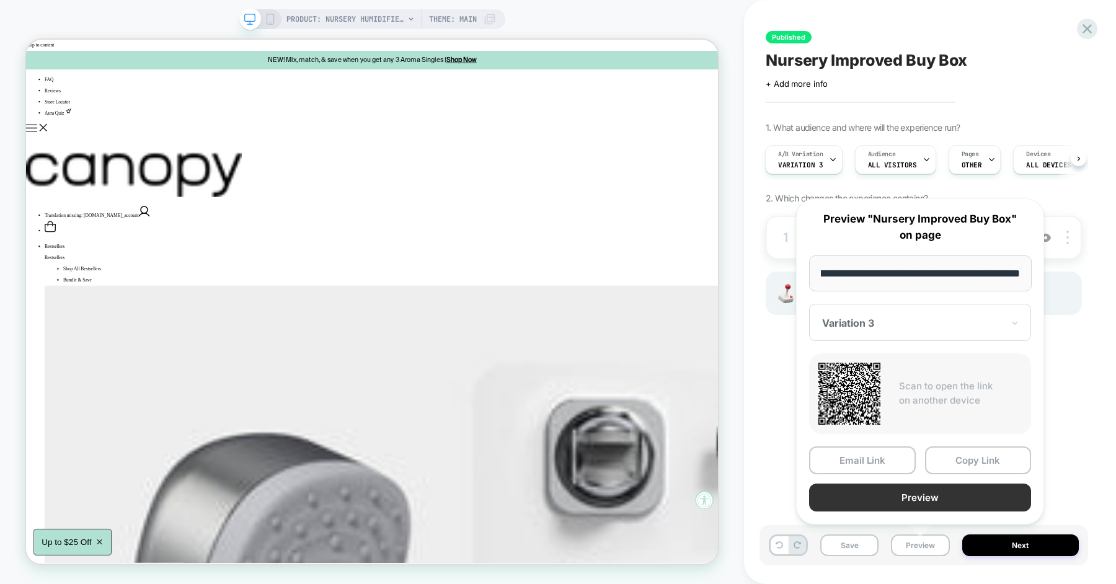
click at [923, 502] on button "Preview" at bounding box center [920, 498] width 222 height 28
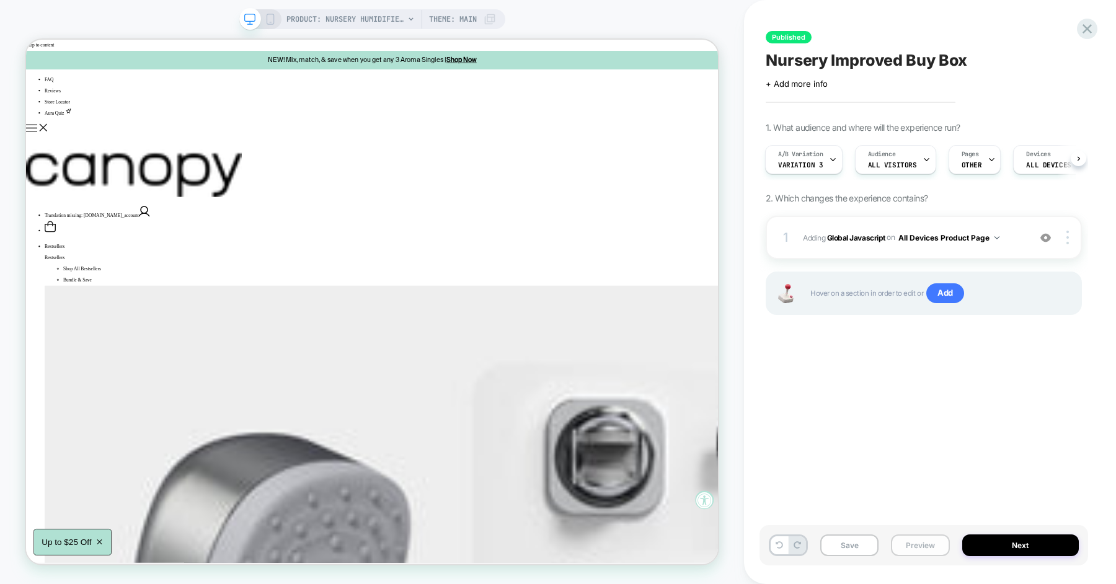
click at [918, 546] on button "Preview" at bounding box center [920, 546] width 58 height 22
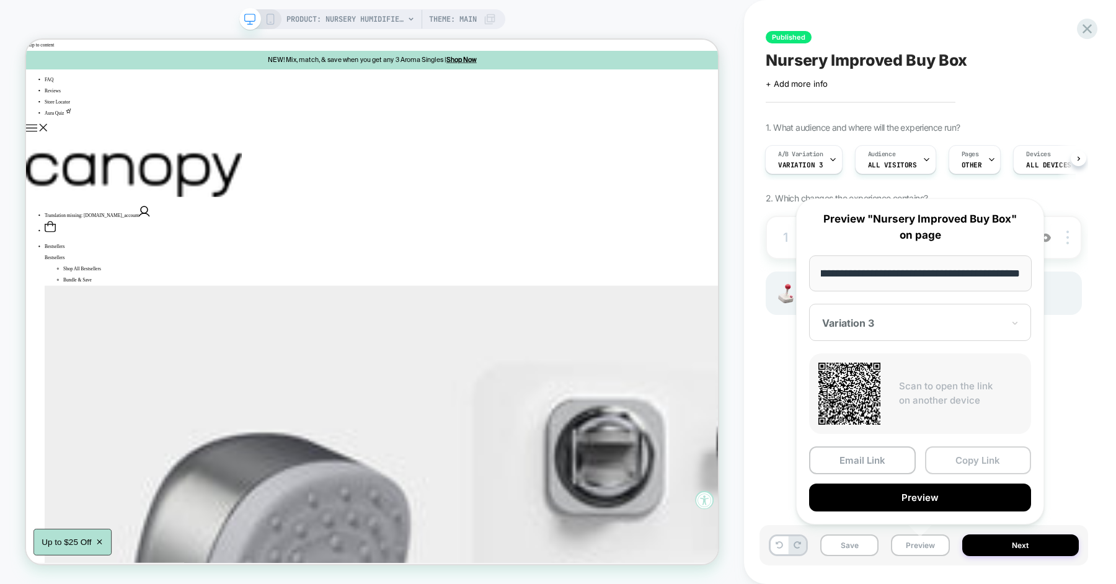
click at [956, 464] on button "Copy Link" at bounding box center [978, 461] width 107 height 28
